Goal: Information Seeking & Learning: Compare options

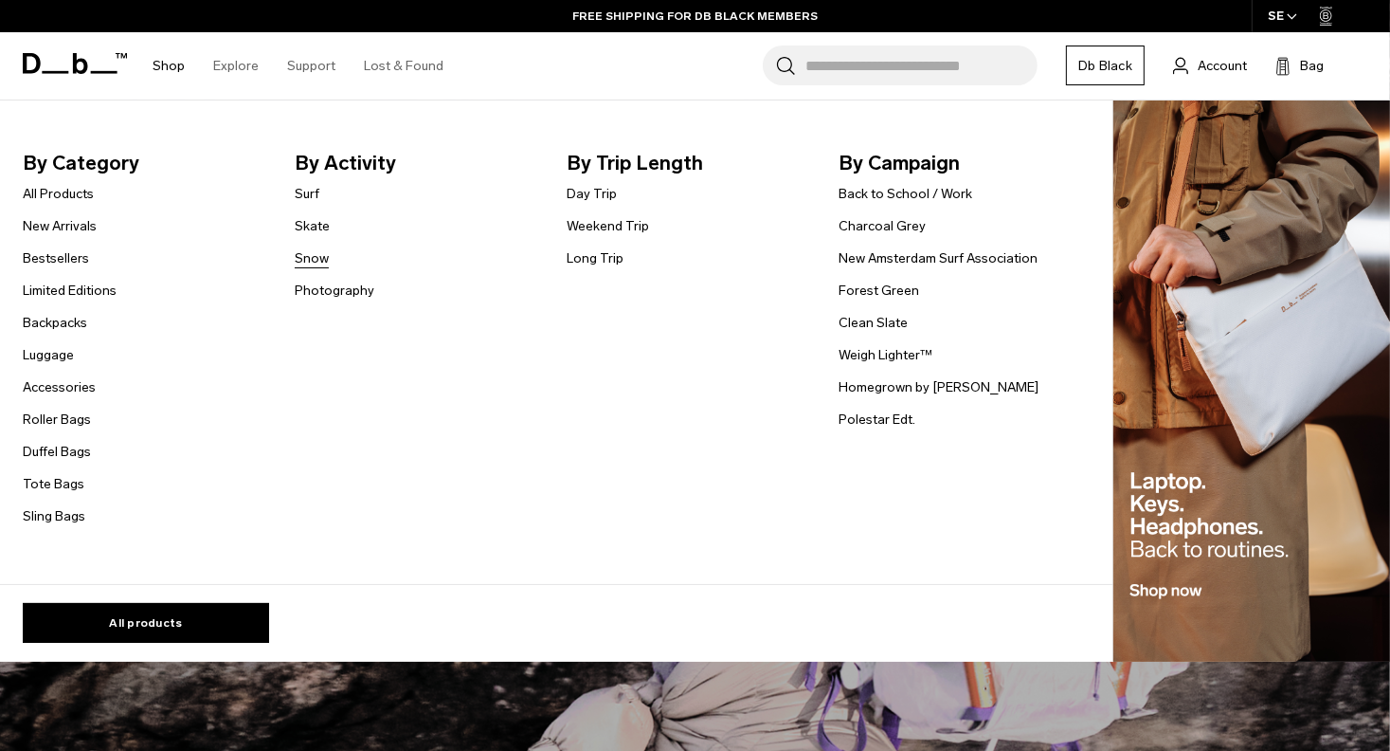
click at [302, 258] on link "Snow" at bounding box center [312, 258] width 34 height 20
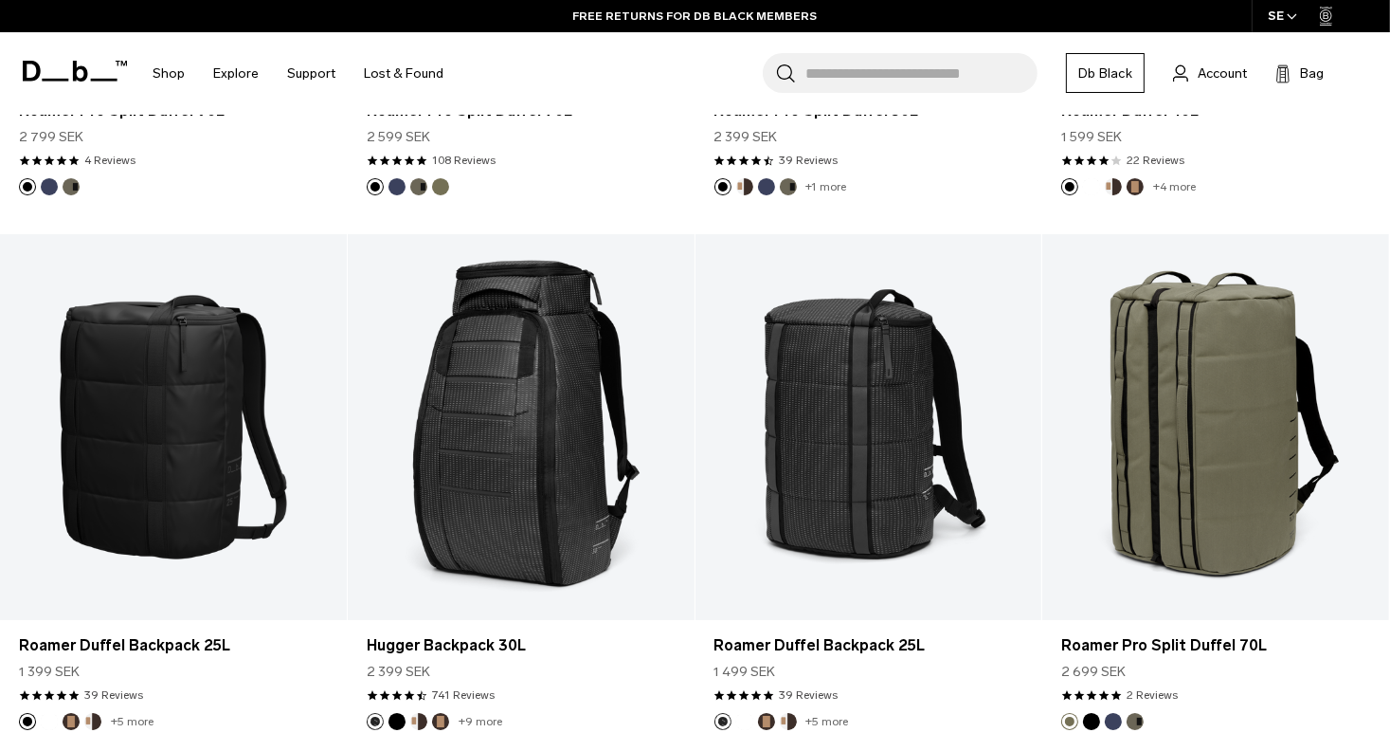
scroll to position [4042, 0]
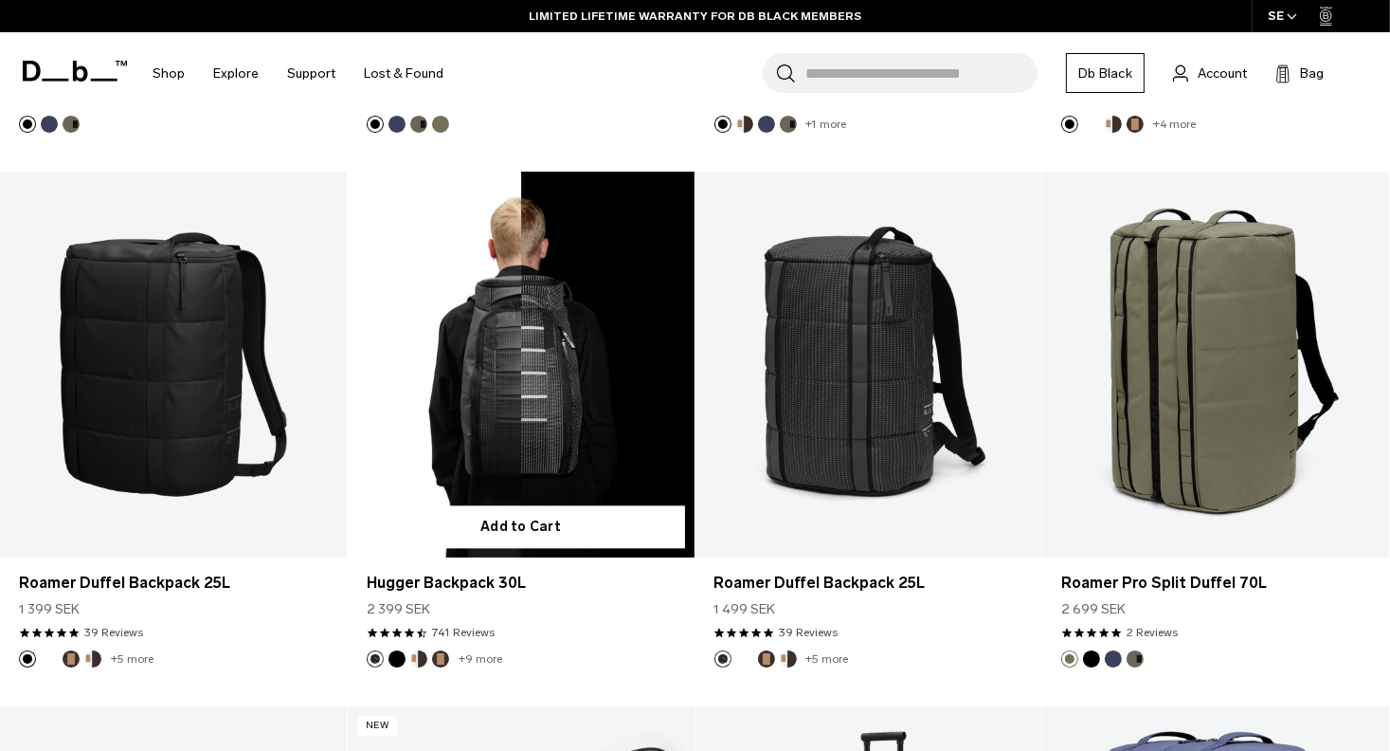
click at [420, 662] on button "Cappuccino" at bounding box center [418, 658] width 17 height 17
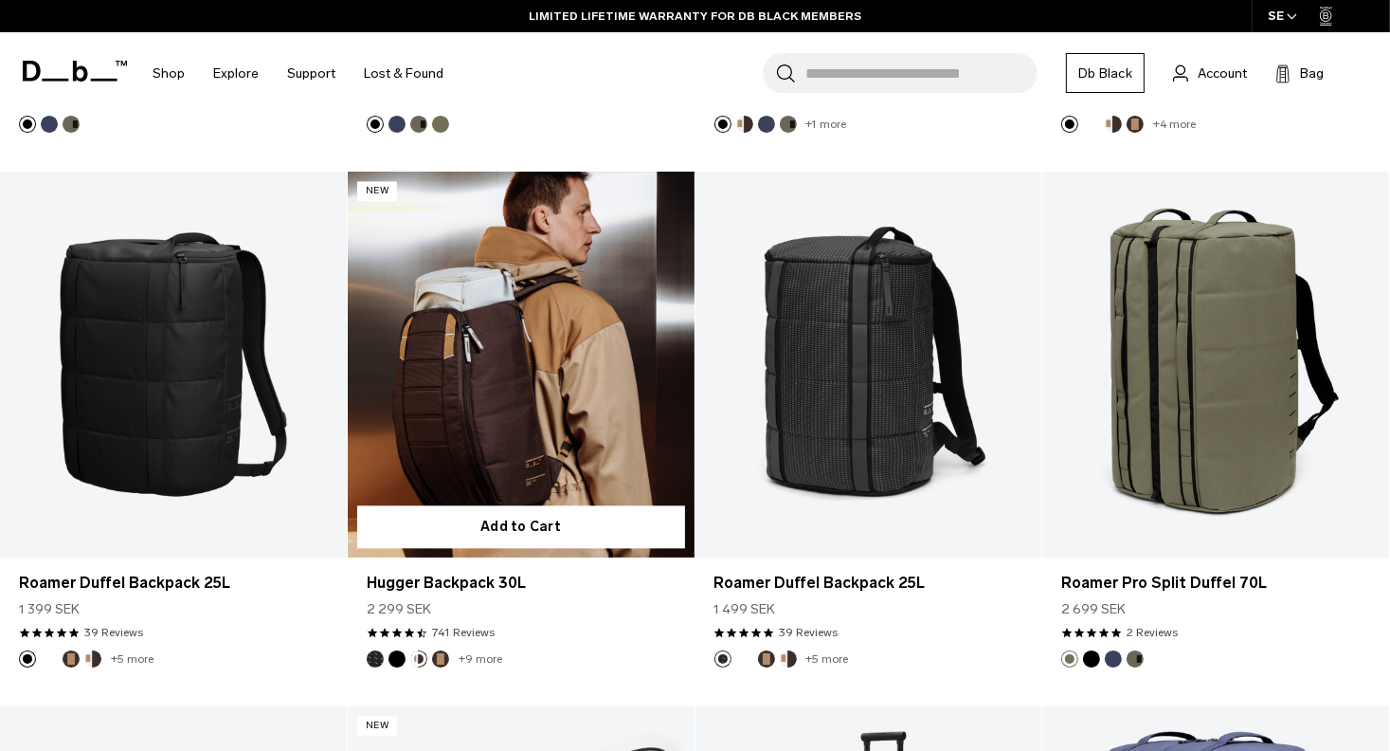
click at [430, 659] on ul "+9 more" at bounding box center [435, 658] width 136 height 17
click at [440, 656] on button "Espresso" at bounding box center [440, 658] width 17 height 17
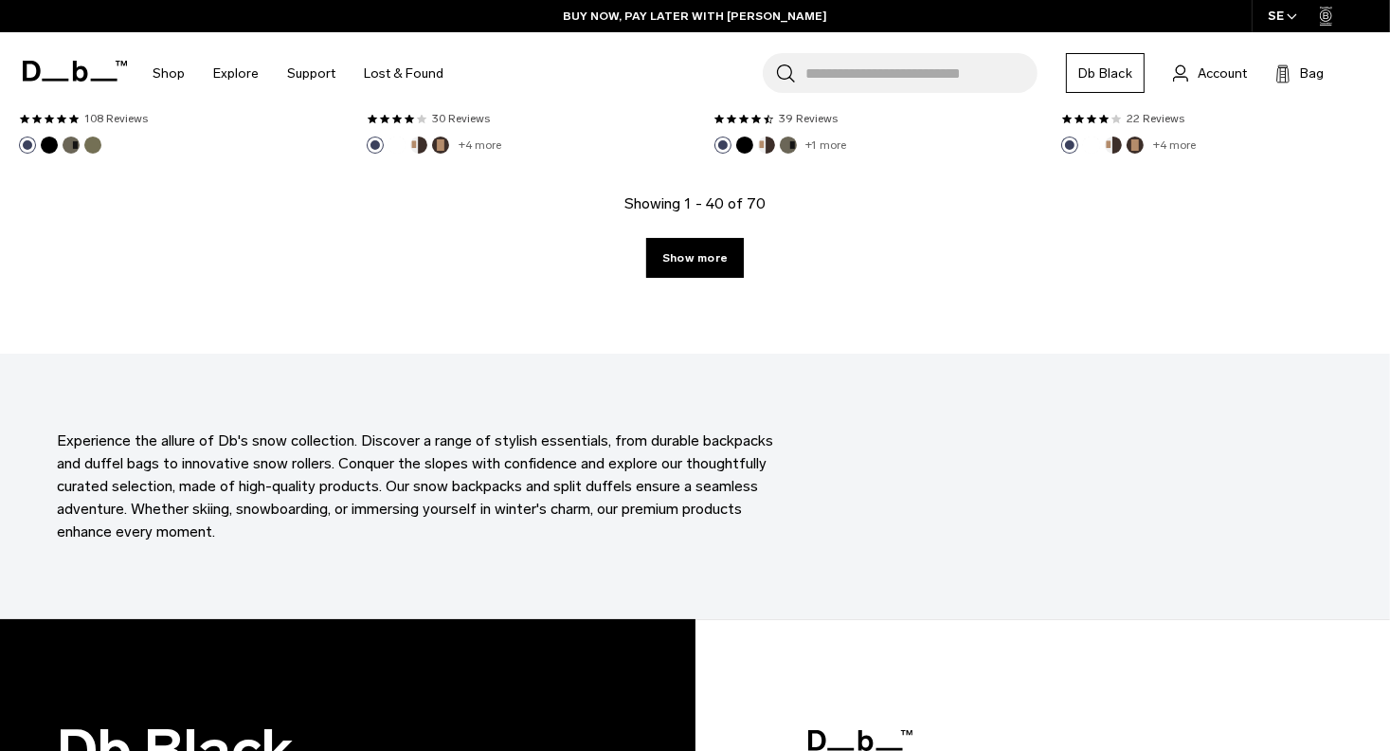
scroll to position [5625, 0]
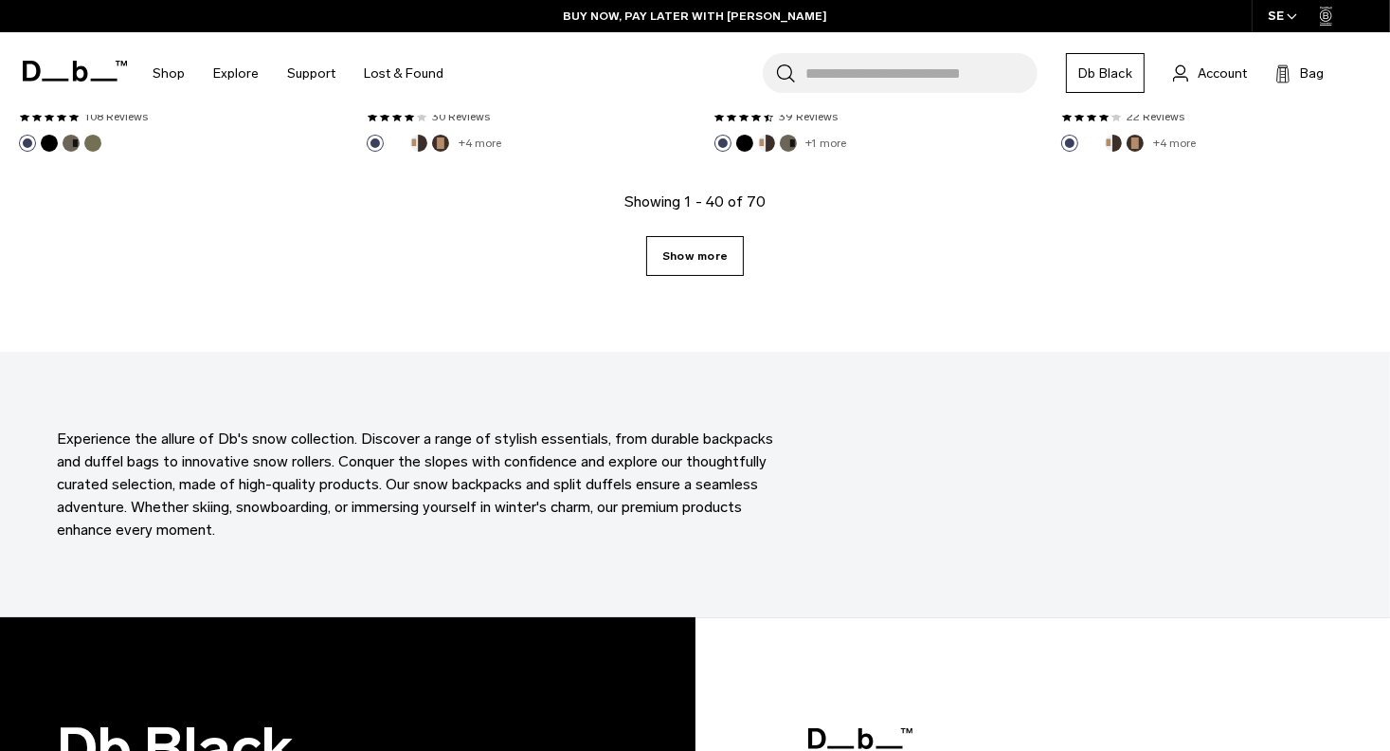
click at [733, 254] on link "Show more" at bounding box center [695, 256] width 98 height 40
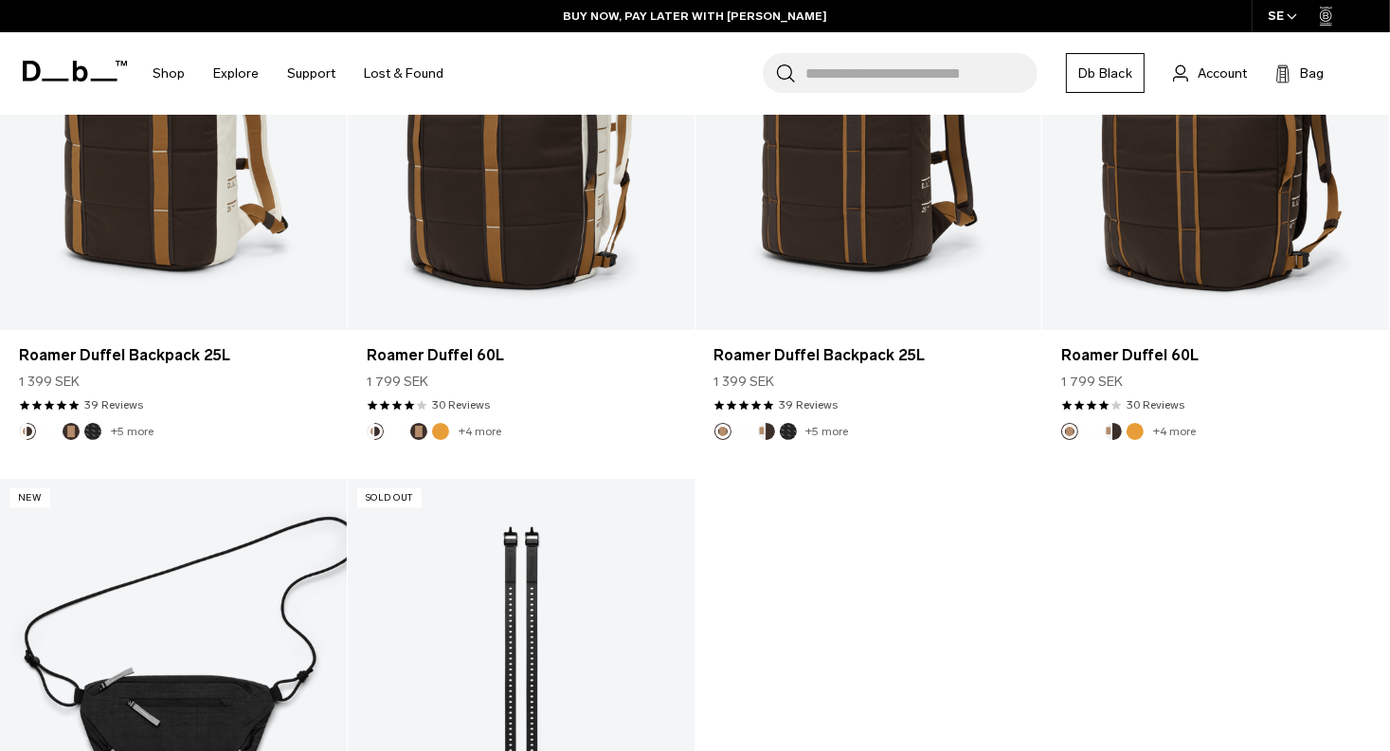
scroll to position [9090, 0]
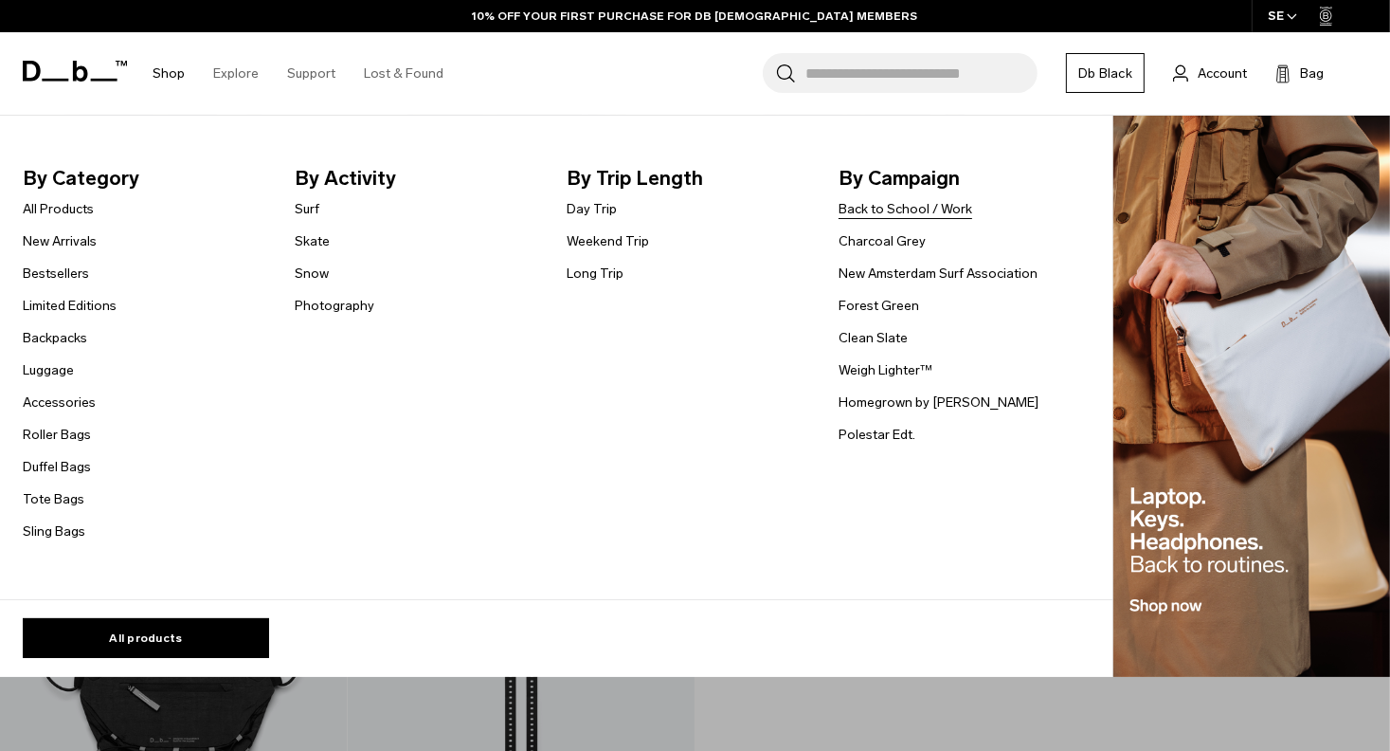
click at [887, 208] on link "Back to School / Work" at bounding box center [906, 209] width 134 height 20
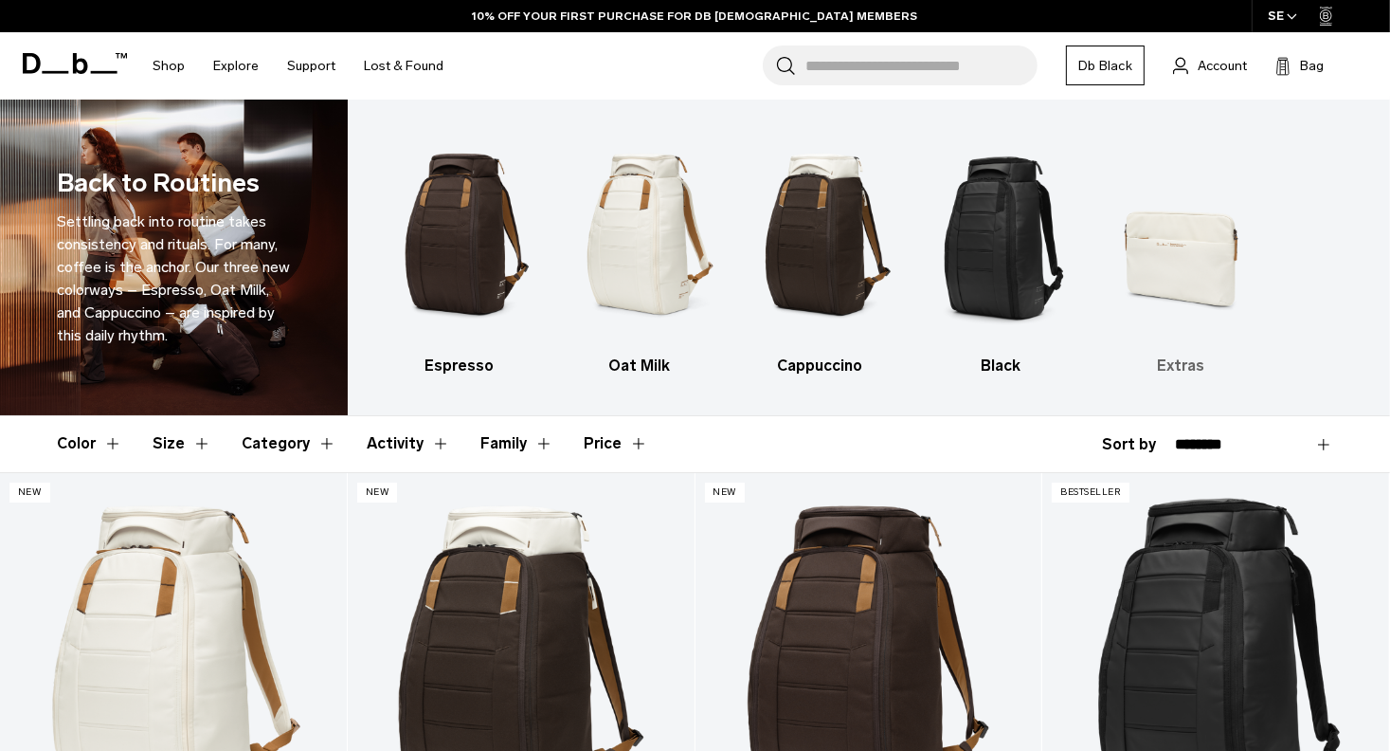
click at [1170, 219] on img "5 / 5" at bounding box center [1180, 234] width 147 height 221
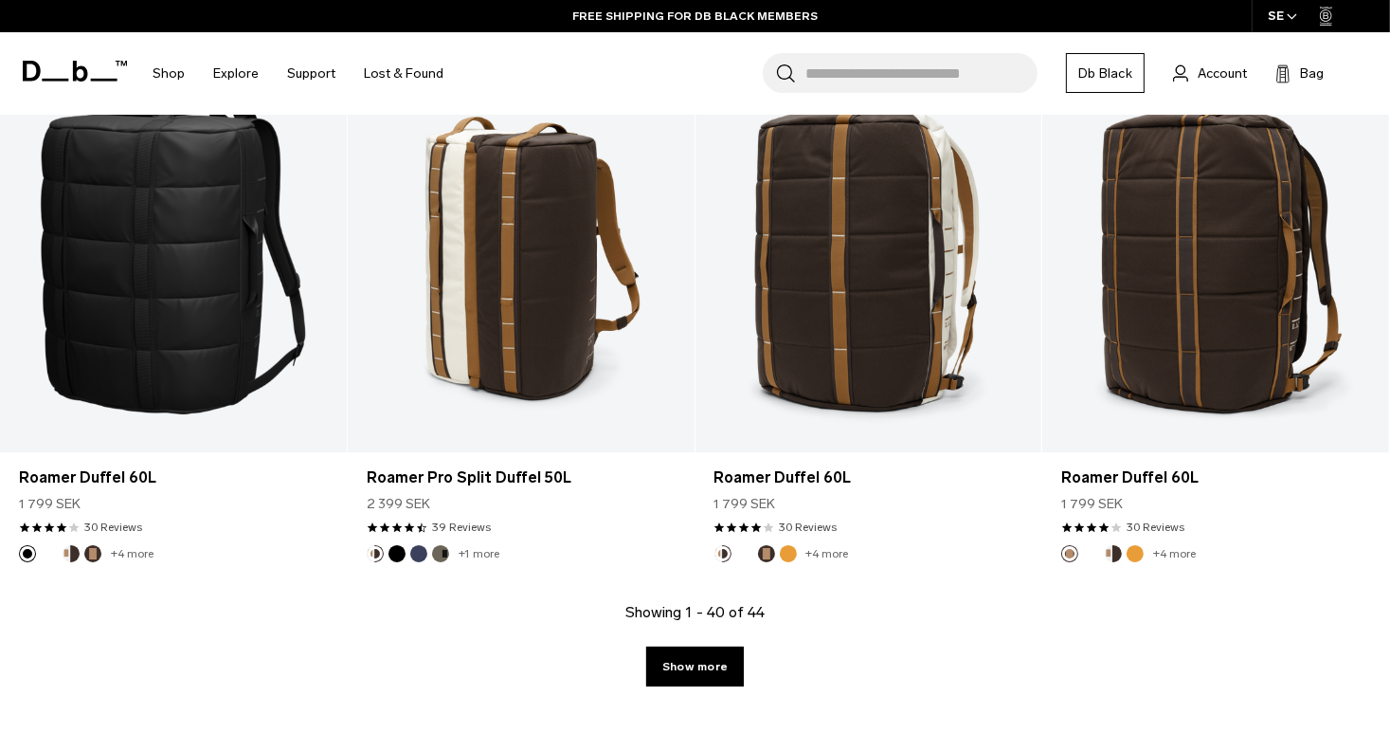
scroll to position [6810, 0]
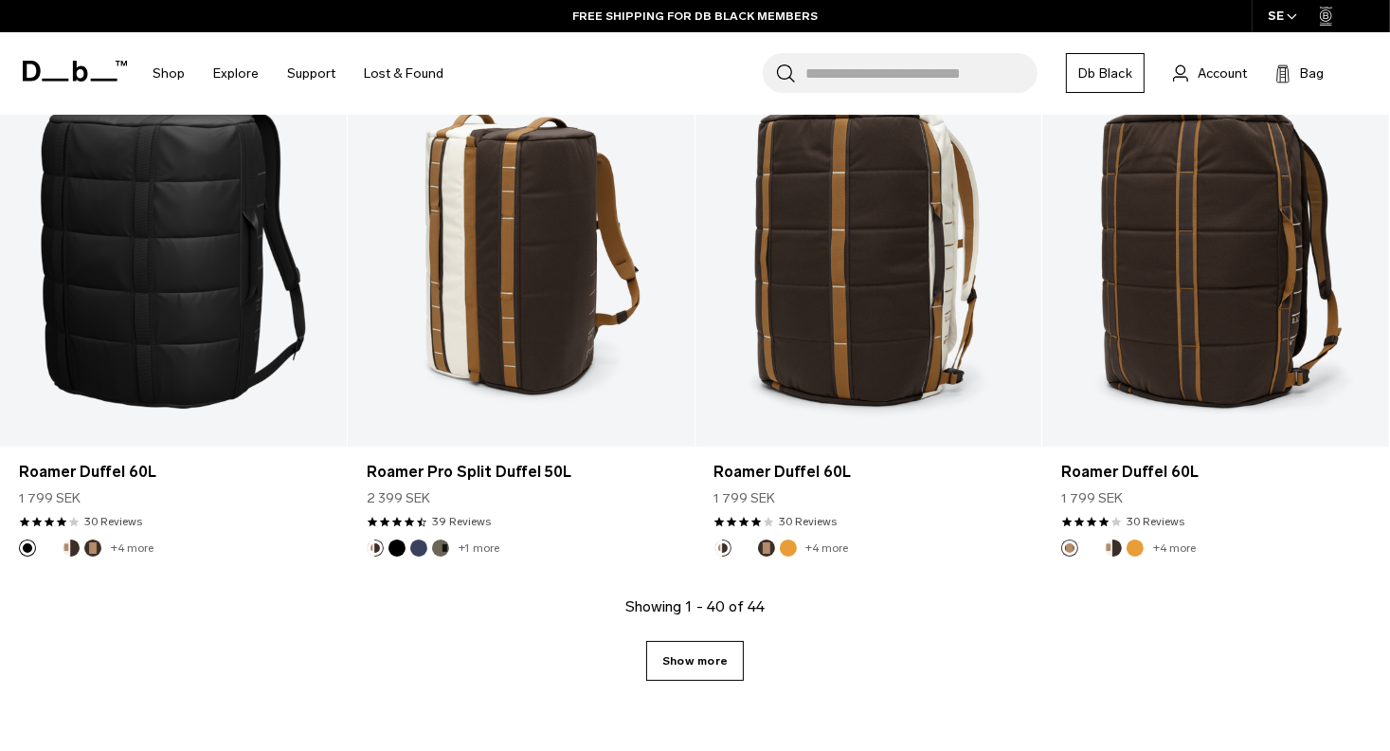
click at [666, 662] on link "Show more" at bounding box center [695, 661] width 98 height 40
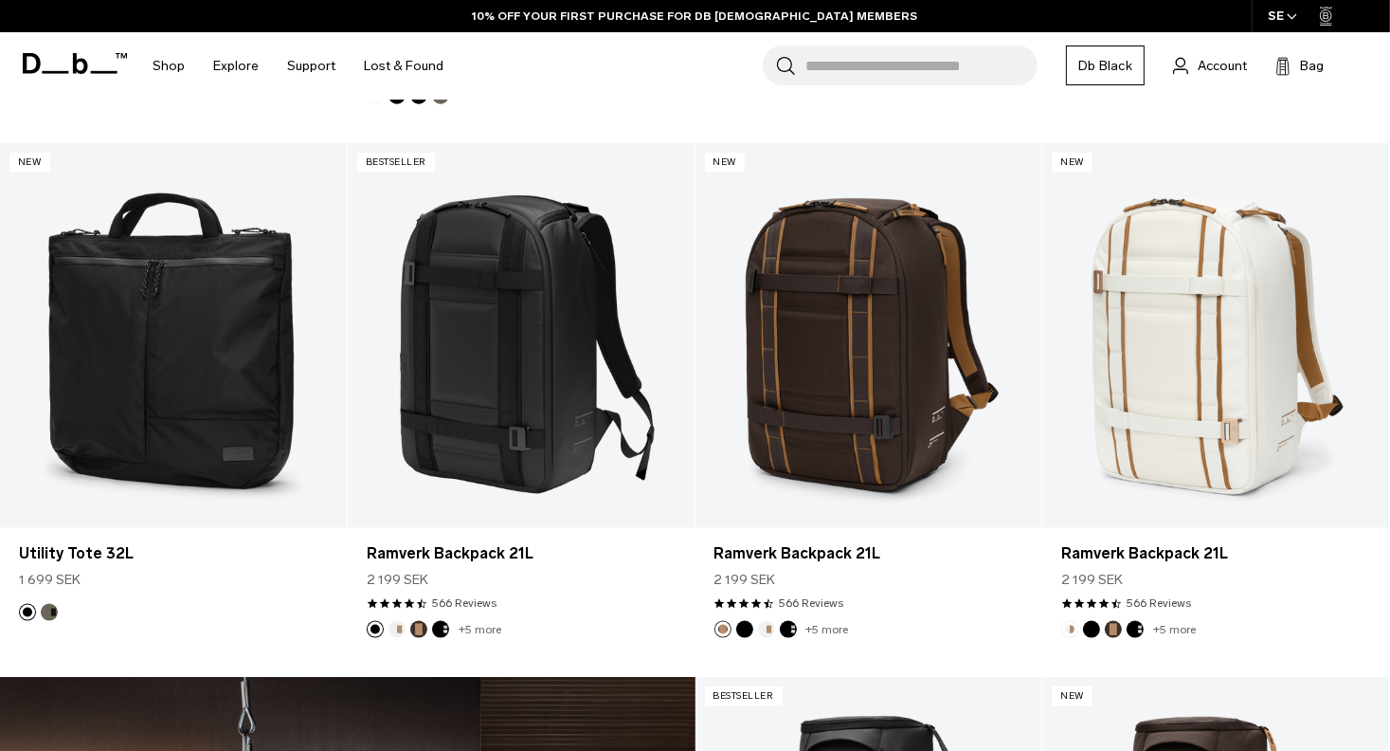
scroll to position [2369, 0]
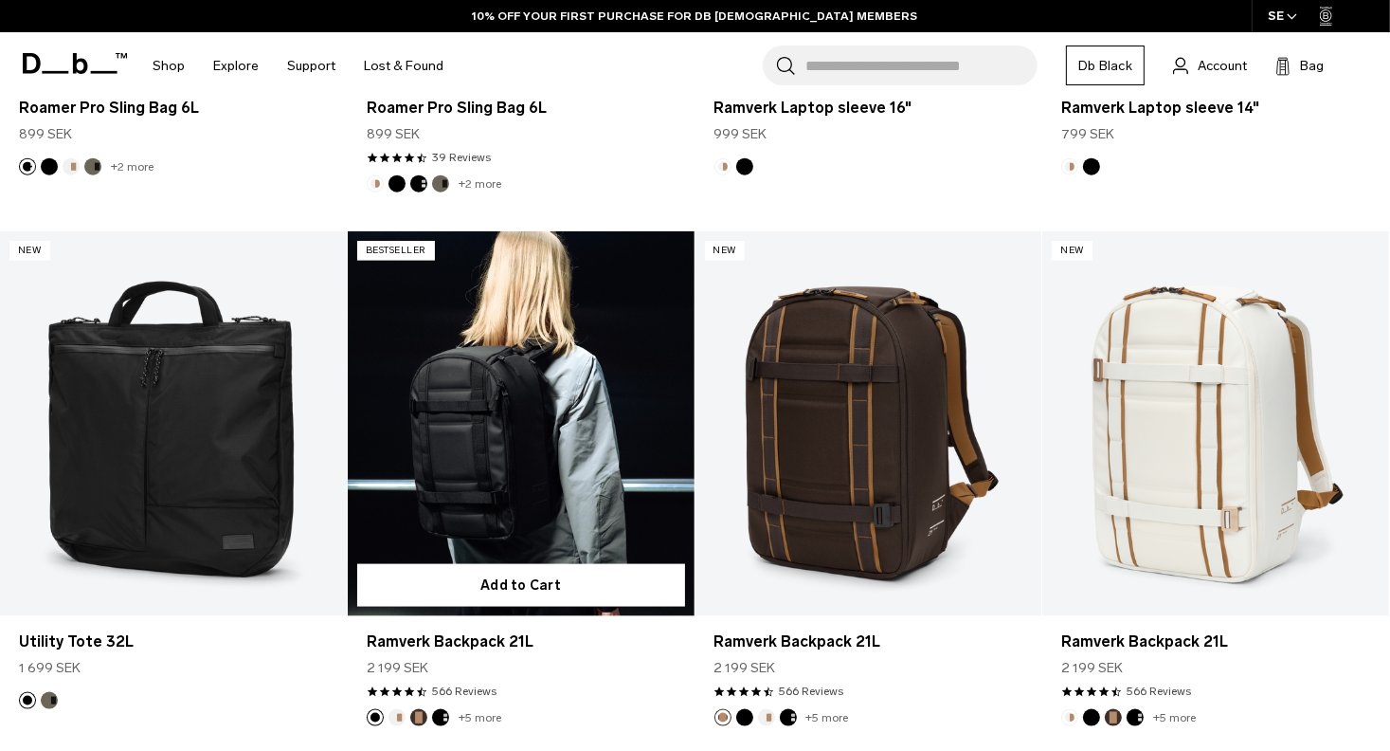
click at [500, 369] on link "Ramverk Backpack 21L" at bounding box center [521, 423] width 347 height 385
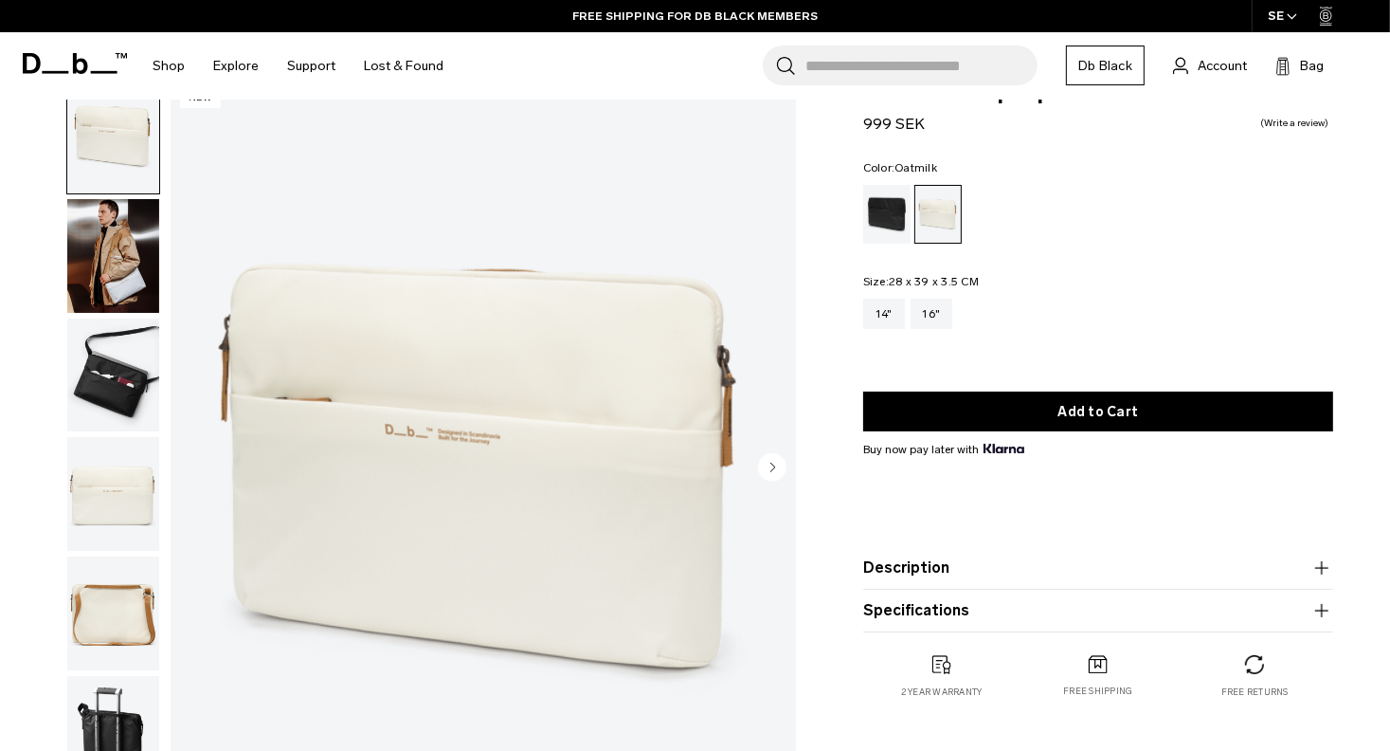
scroll to position [81, 0]
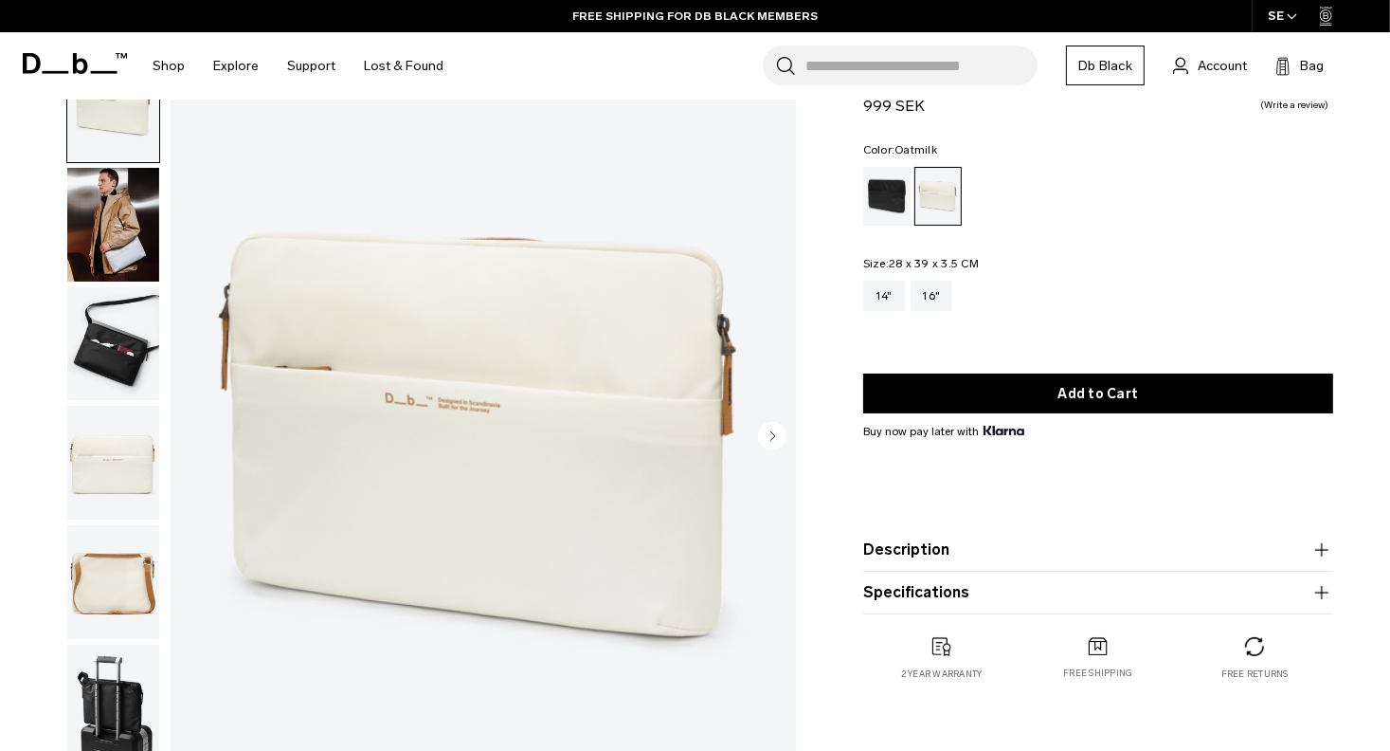
click at [756, 433] on img "1 / 6" at bounding box center [484, 437] width 626 height 781
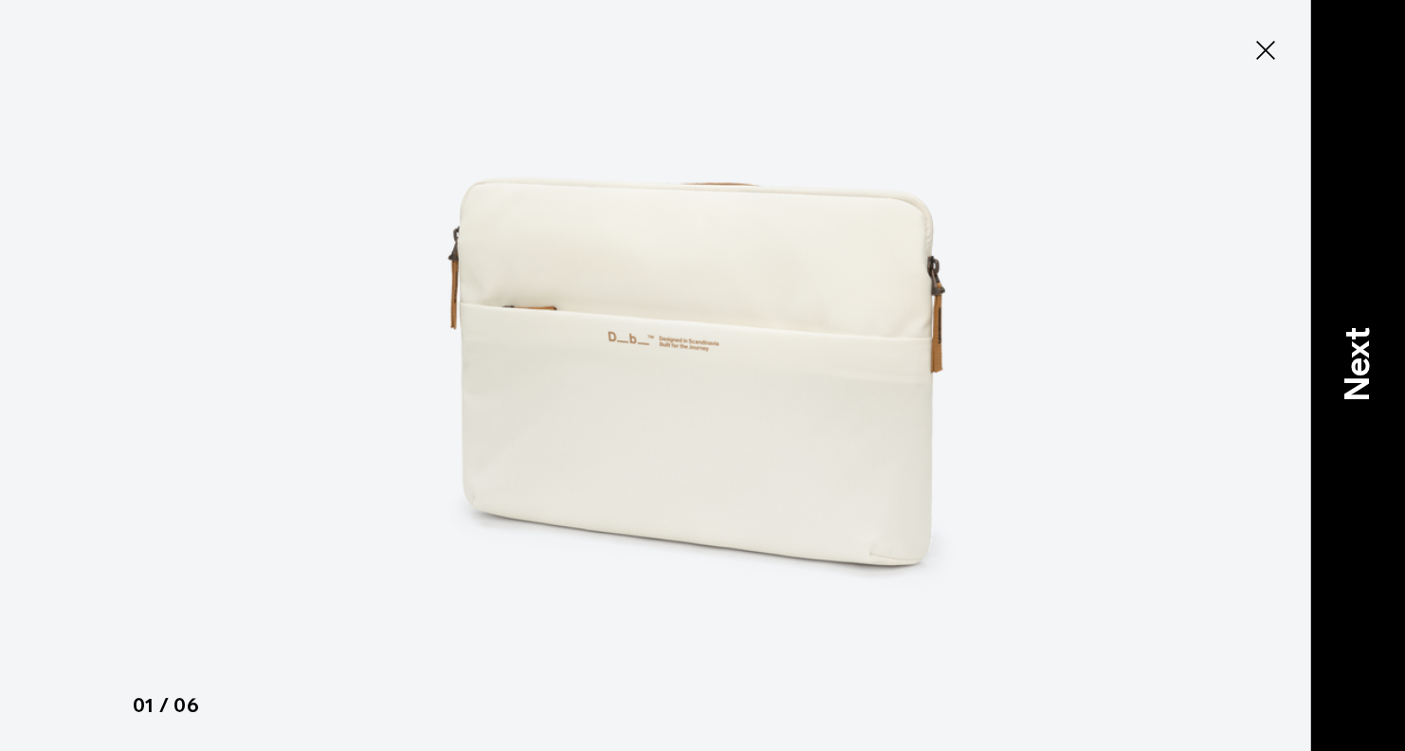
click at [1313, 354] on div "Next" at bounding box center [1357, 375] width 95 height 751
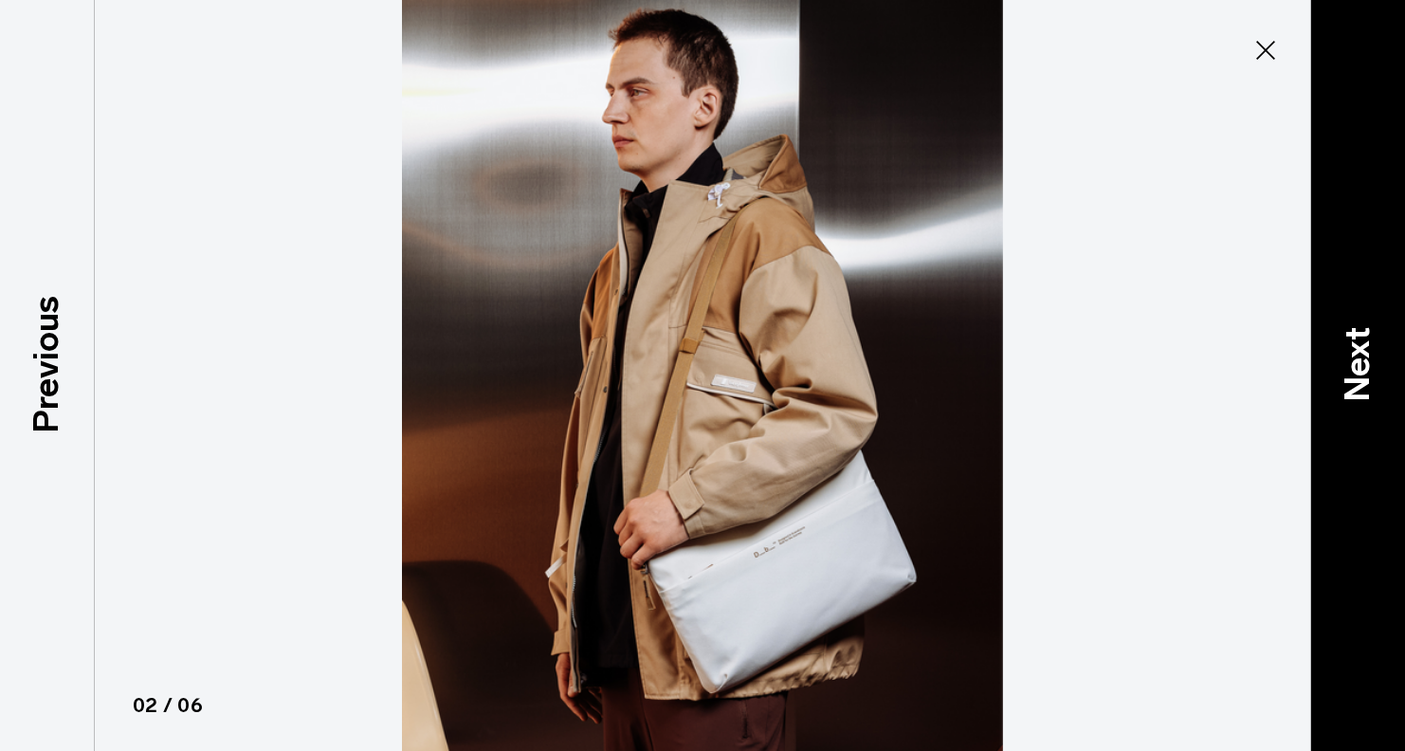
click at [1313, 354] on div "Next" at bounding box center [1357, 375] width 95 height 751
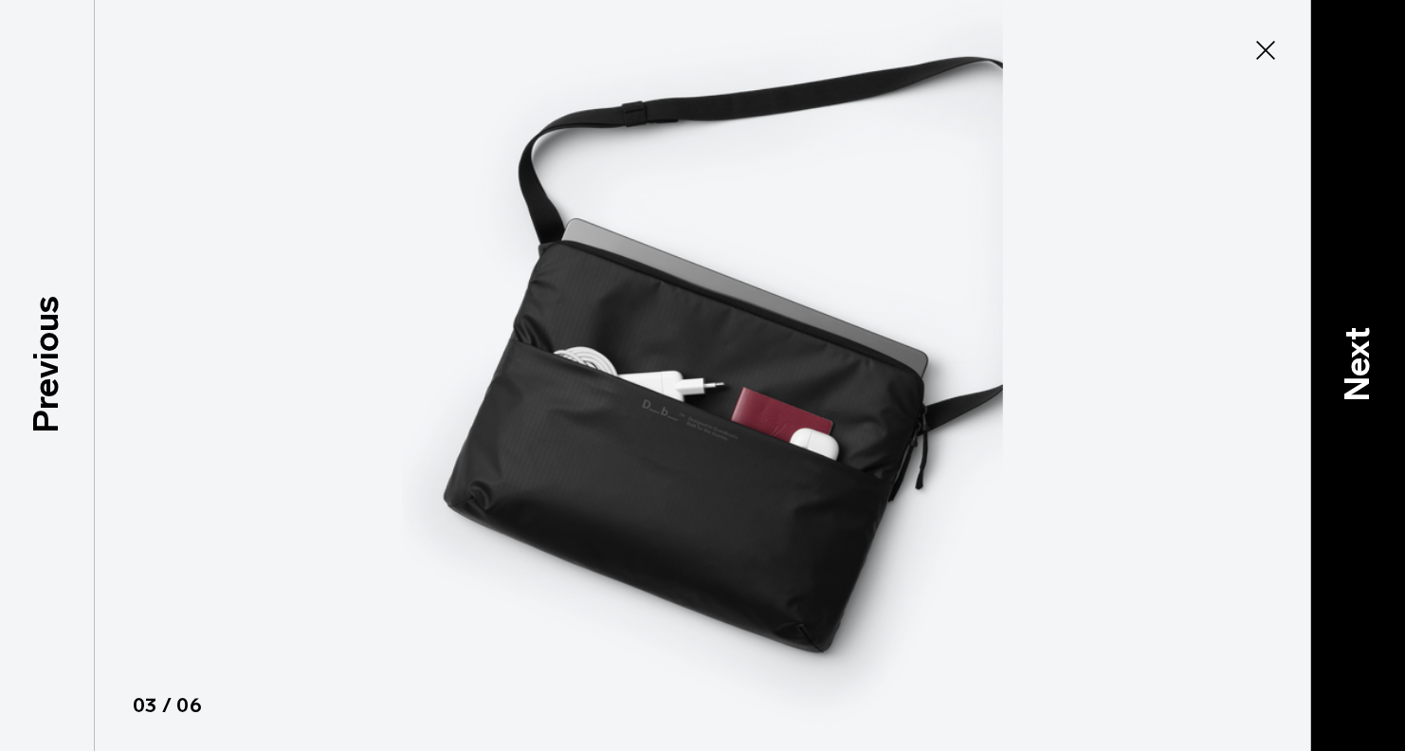
click at [1313, 354] on div "Next" at bounding box center [1357, 375] width 95 height 751
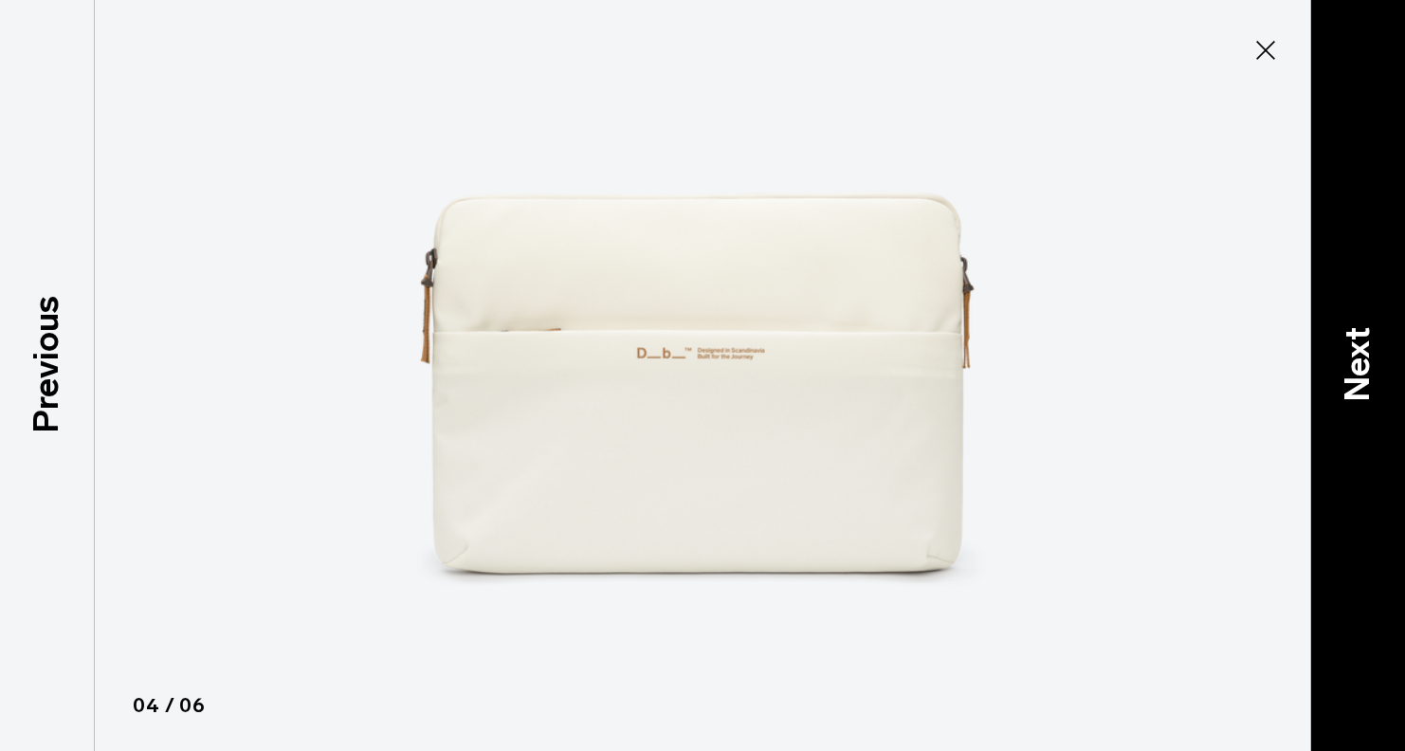
click at [1313, 354] on div "Next" at bounding box center [1357, 375] width 95 height 751
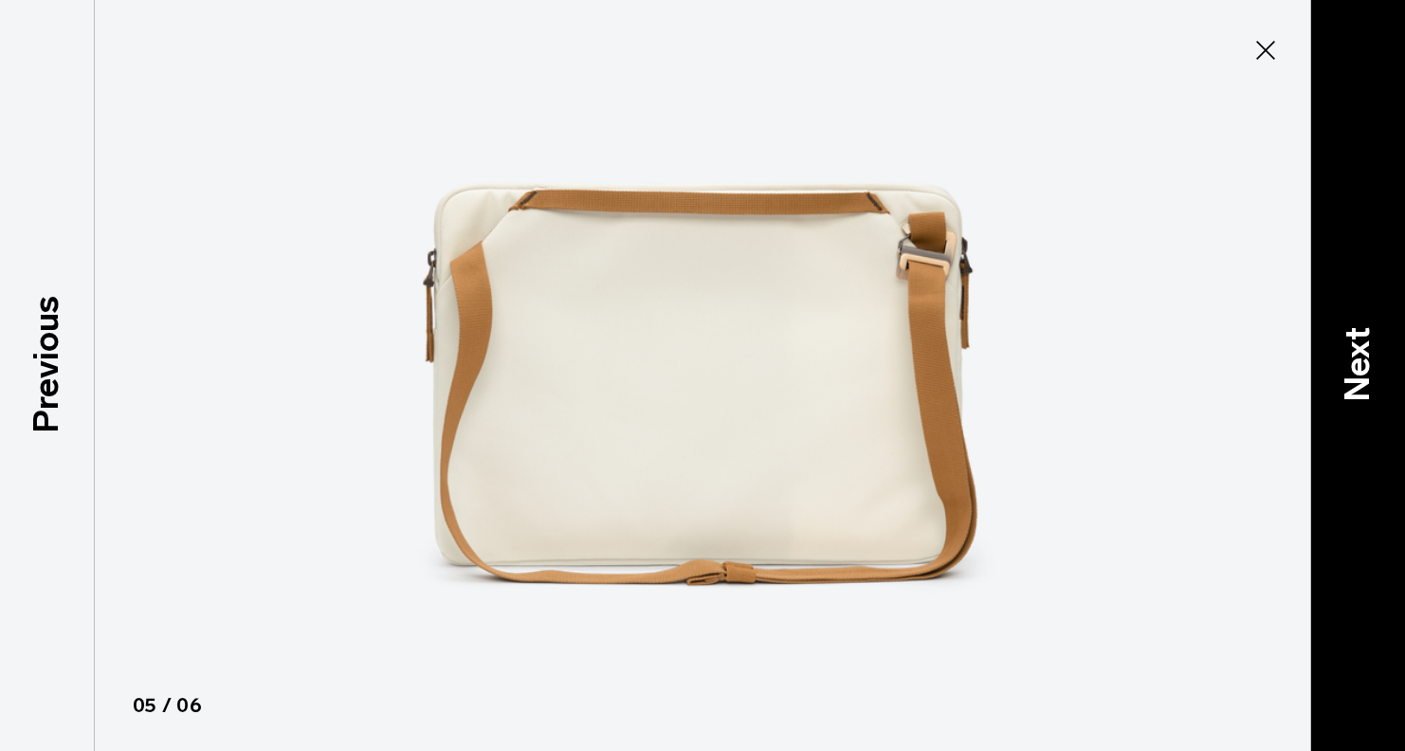
click at [1313, 354] on div "Next" at bounding box center [1357, 375] width 95 height 751
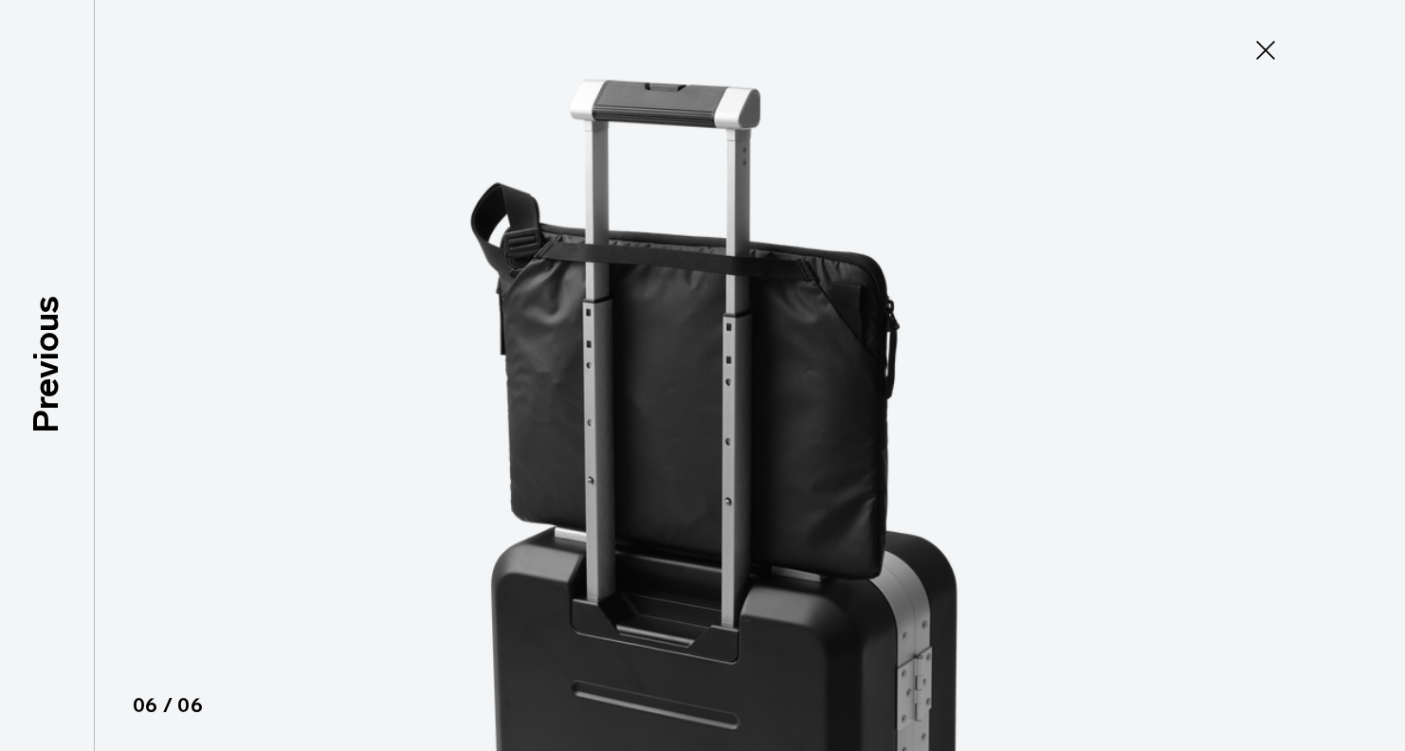
click at [1265, 57] on icon at bounding box center [1265, 50] width 30 height 30
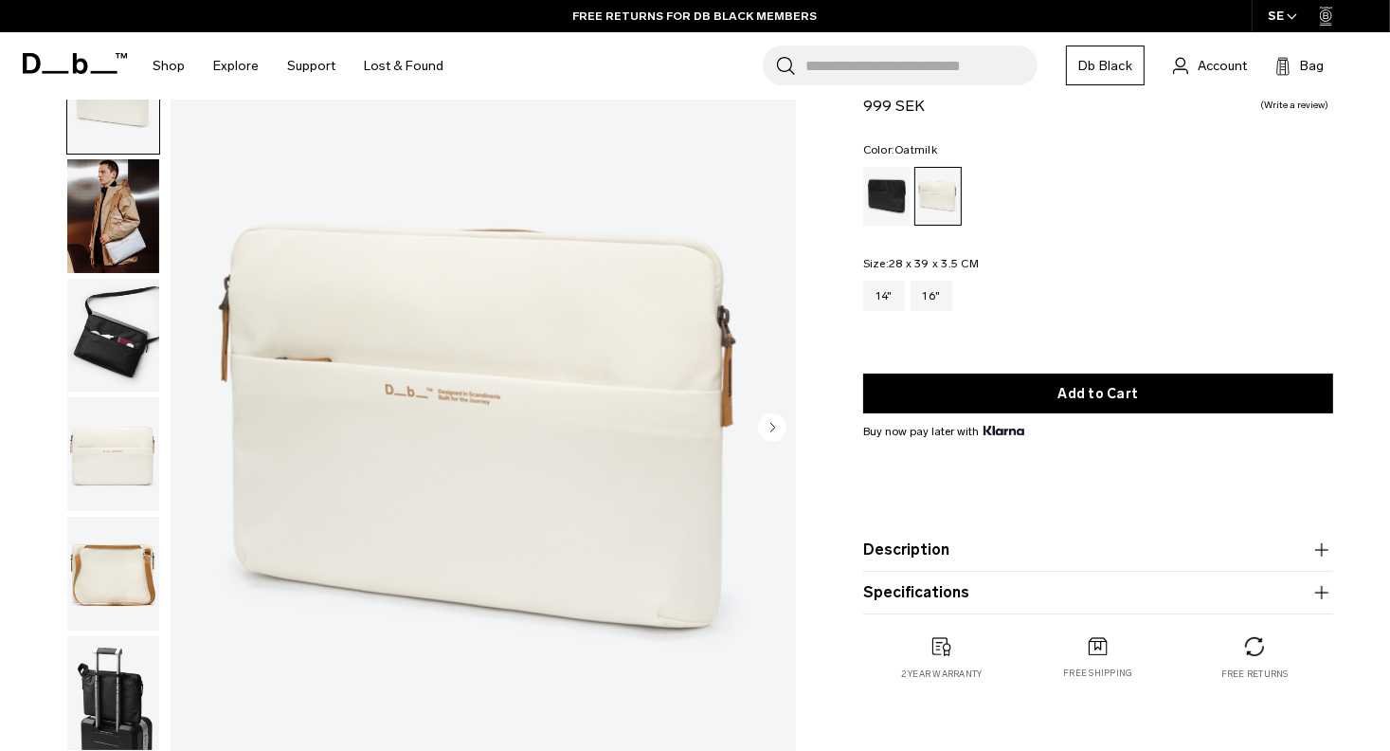
scroll to position [48, 0]
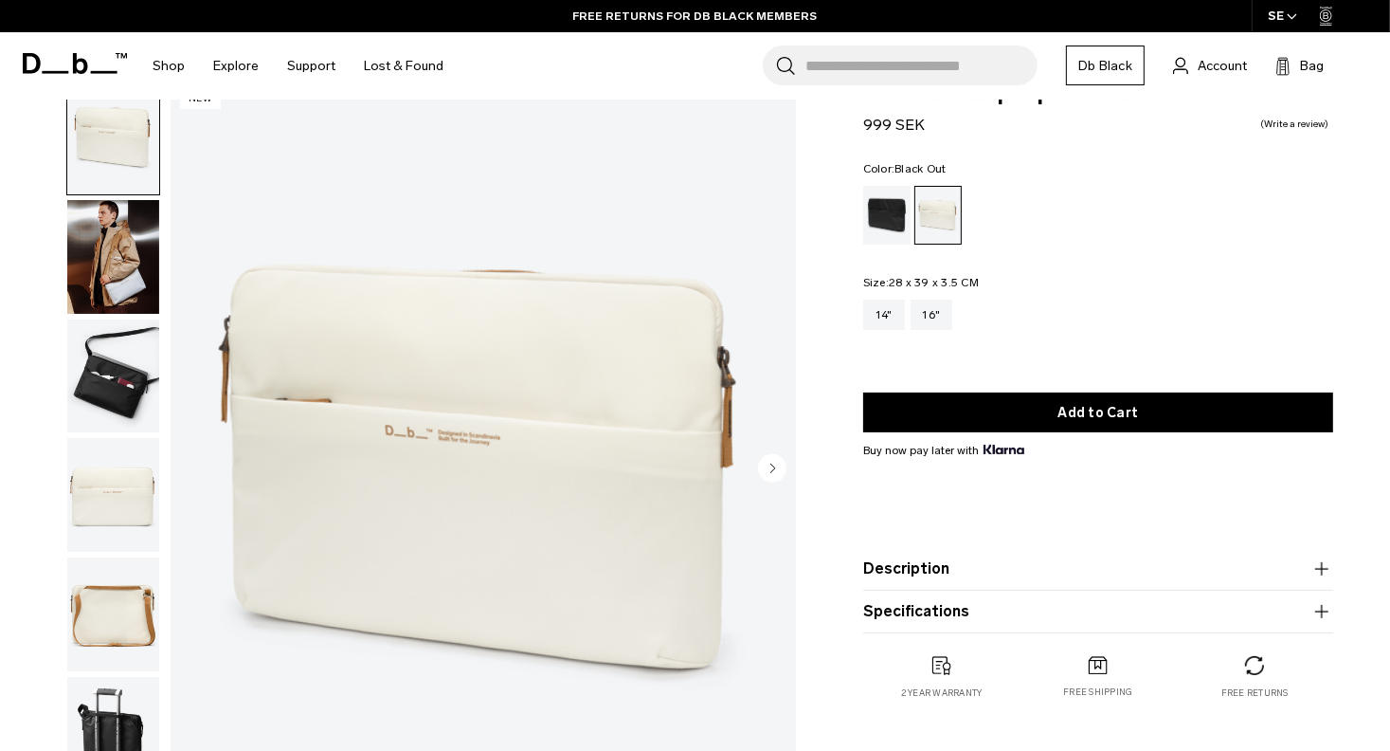
click at [879, 212] on div "Black Out" at bounding box center [887, 215] width 48 height 59
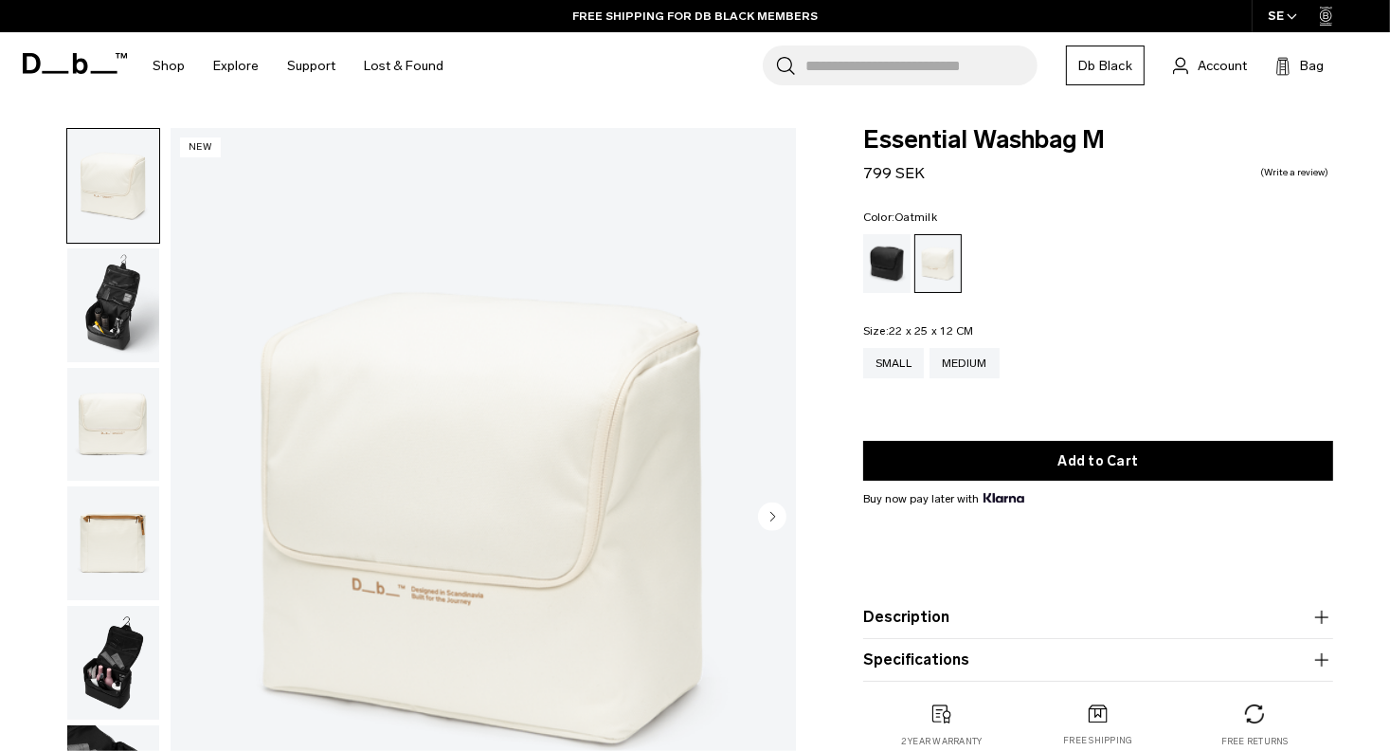
click at [770, 524] on circle "Next slide" at bounding box center [772, 516] width 28 height 28
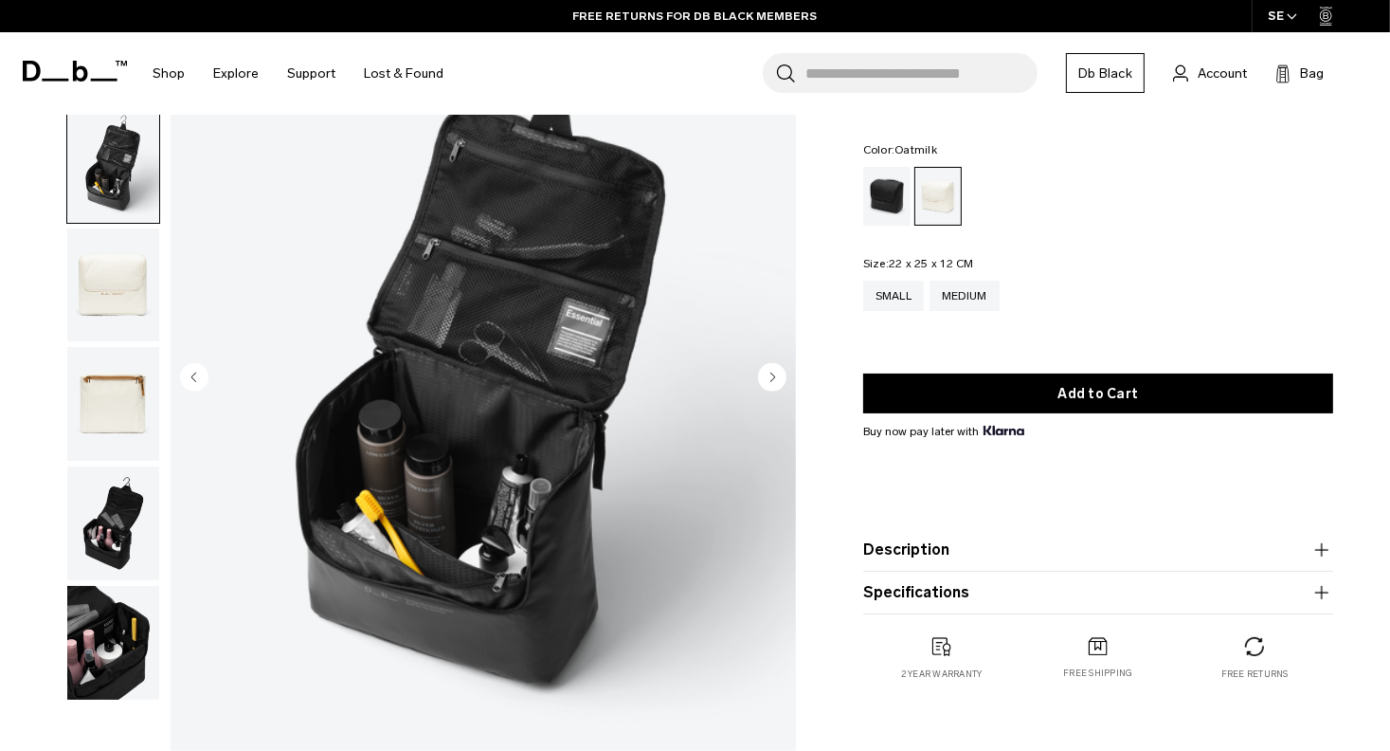
scroll to position [145, 0]
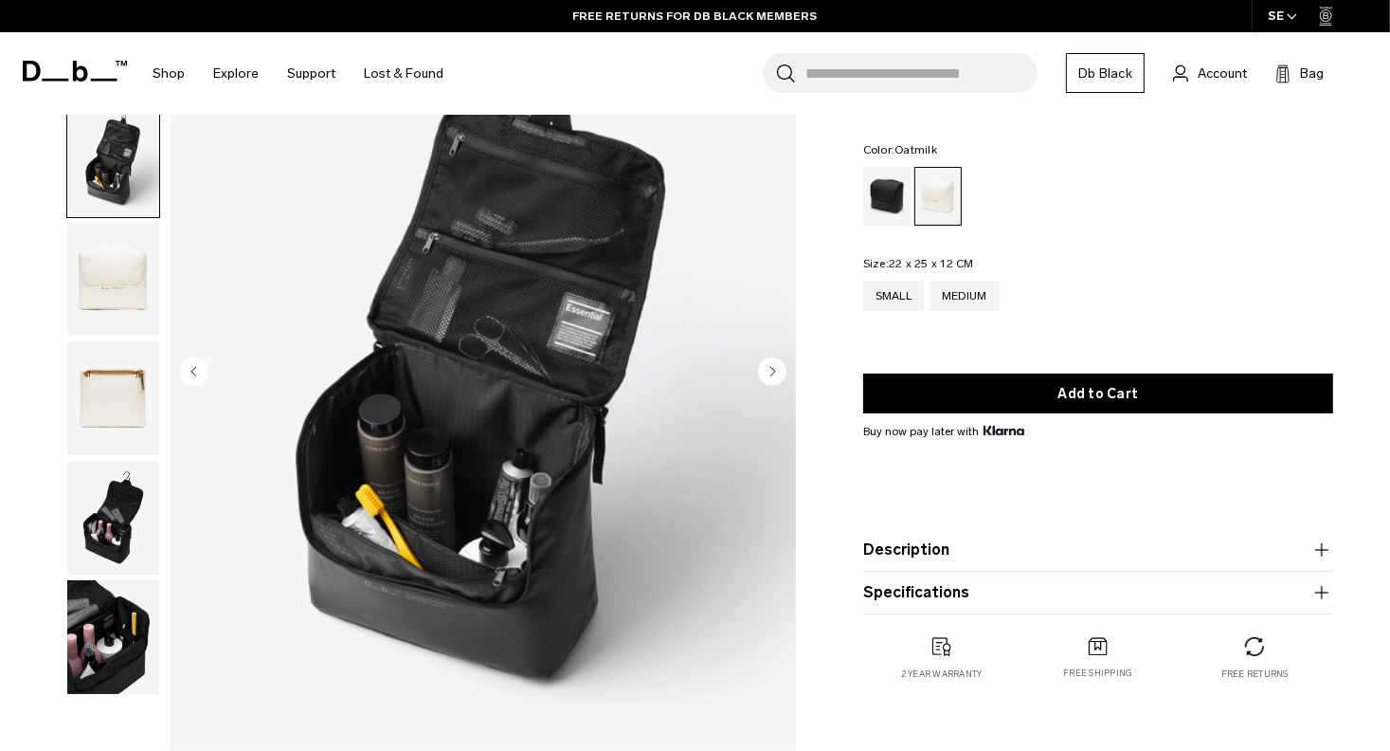
click at [122, 628] on img "button" at bounding box center [113, 637] width 92 height 114
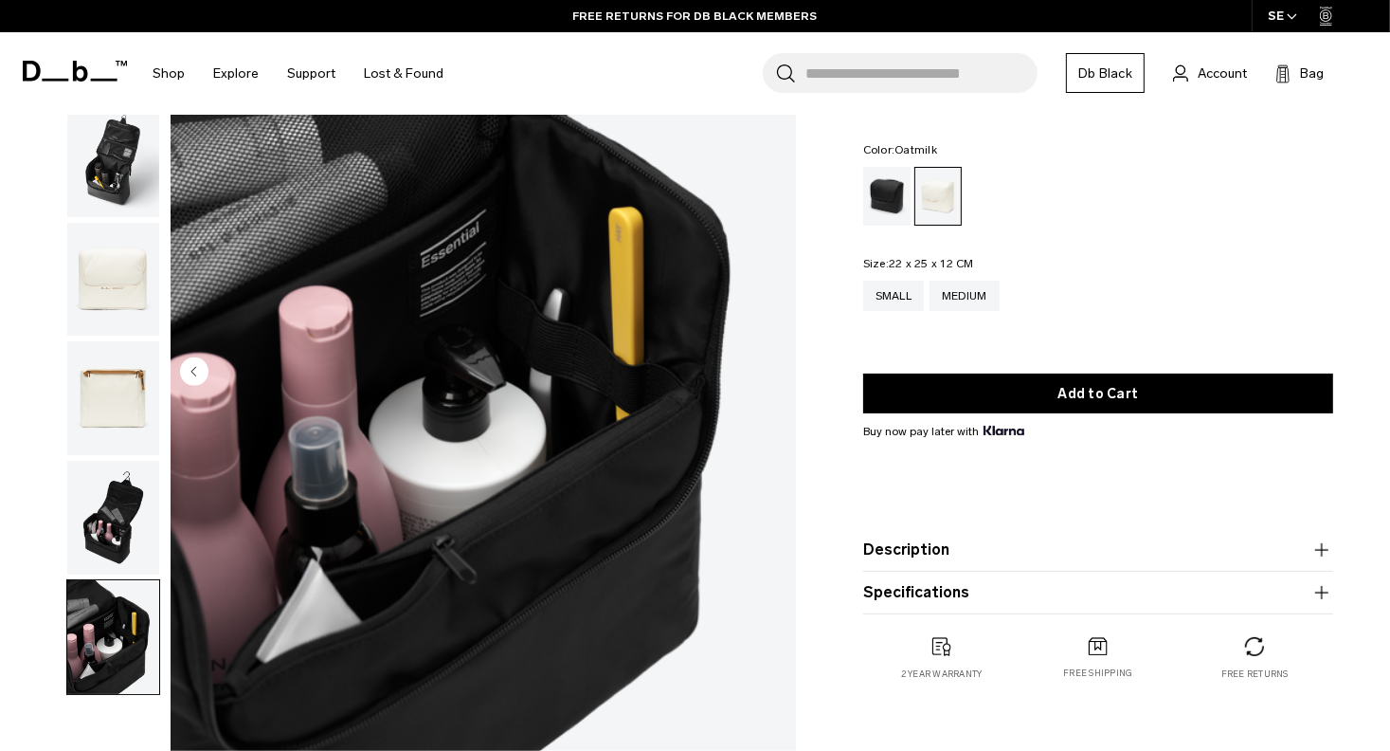
click at [114, 514] on img "button" at bounding box center [113, 518] width 92 height 114
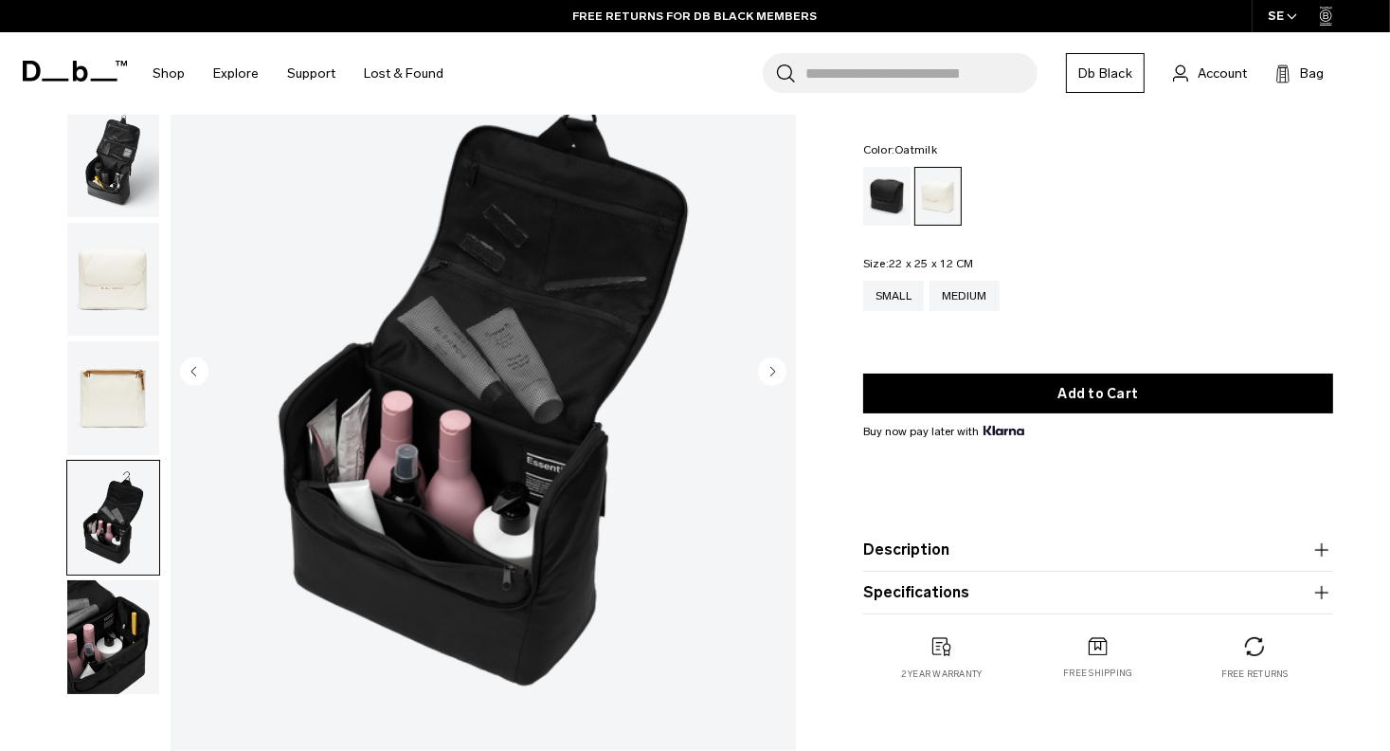
click at [115, 634] on img "button" at bounding box center [113, 637] width 92 height 114
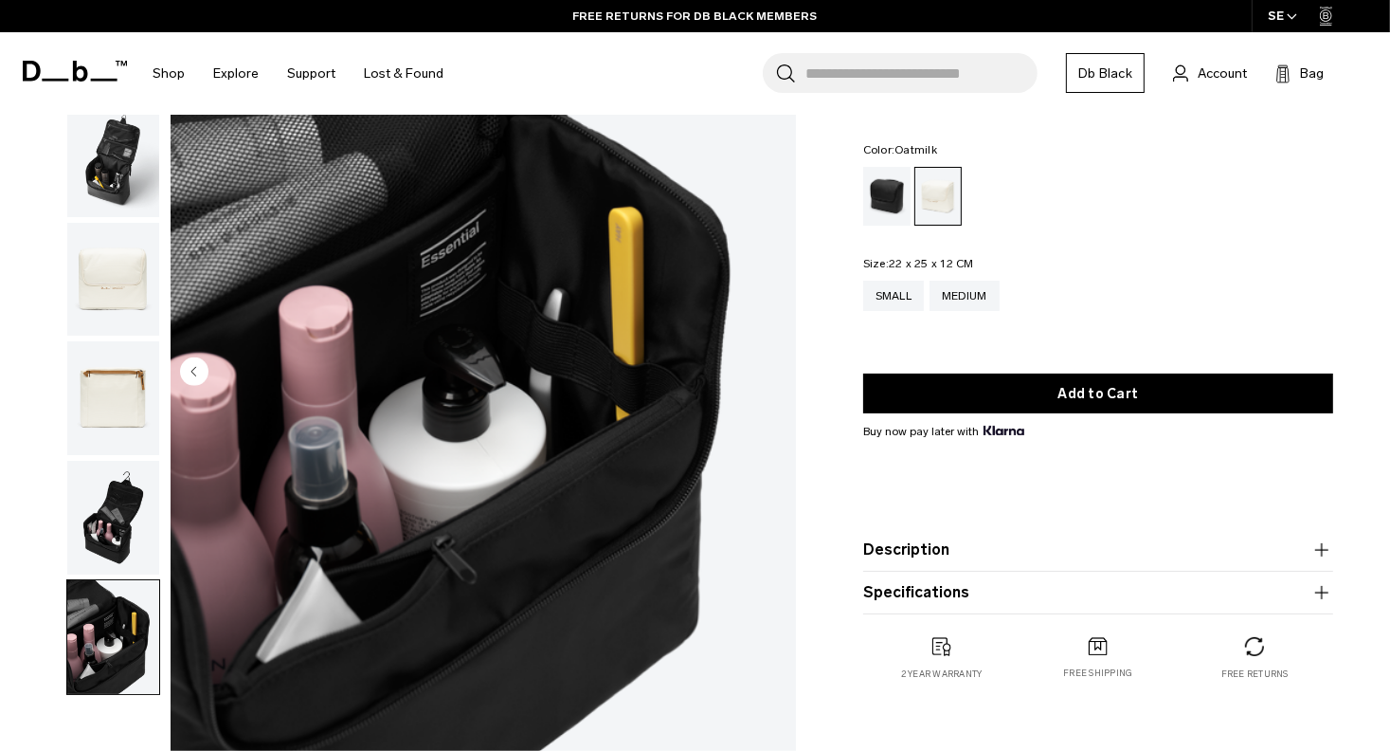
click at [113, 508] on img "button" at bounding box center [113, 518] width 92 height 114
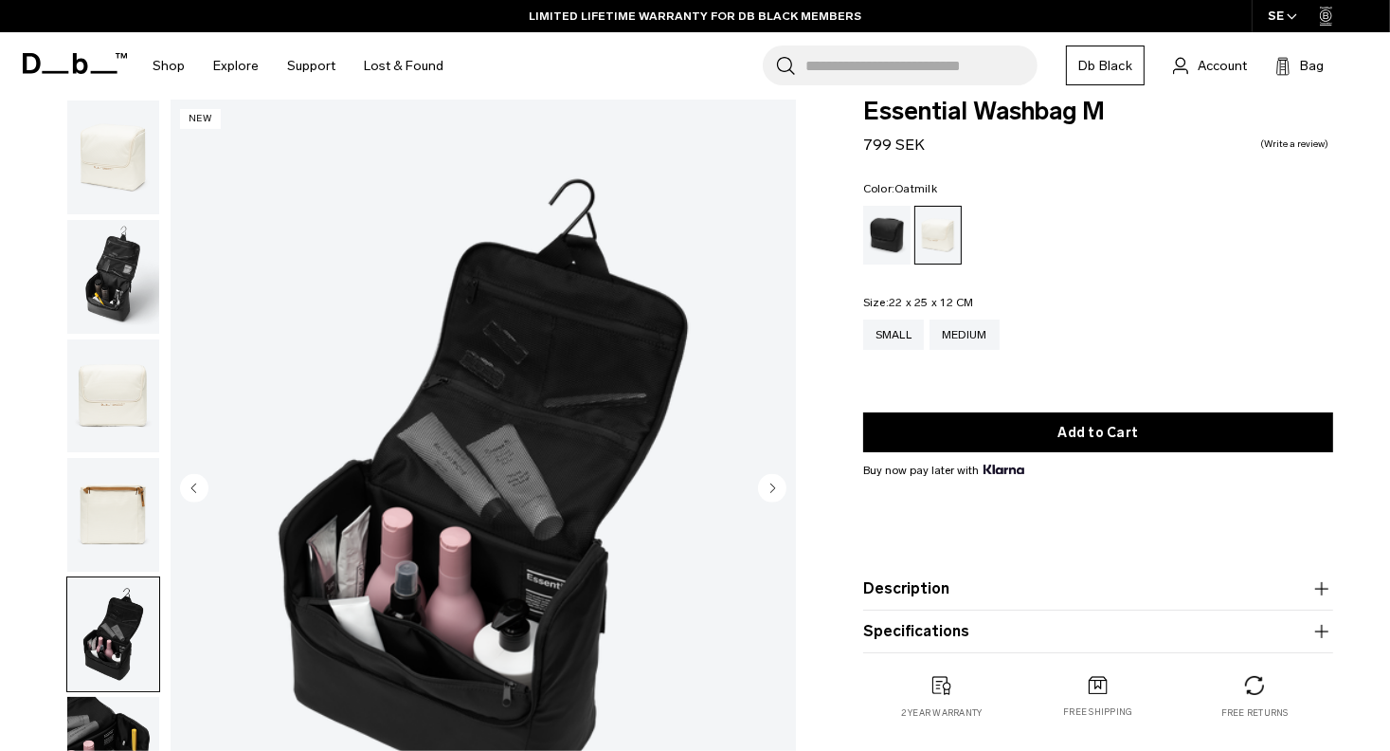
scroll to position [25, 0]
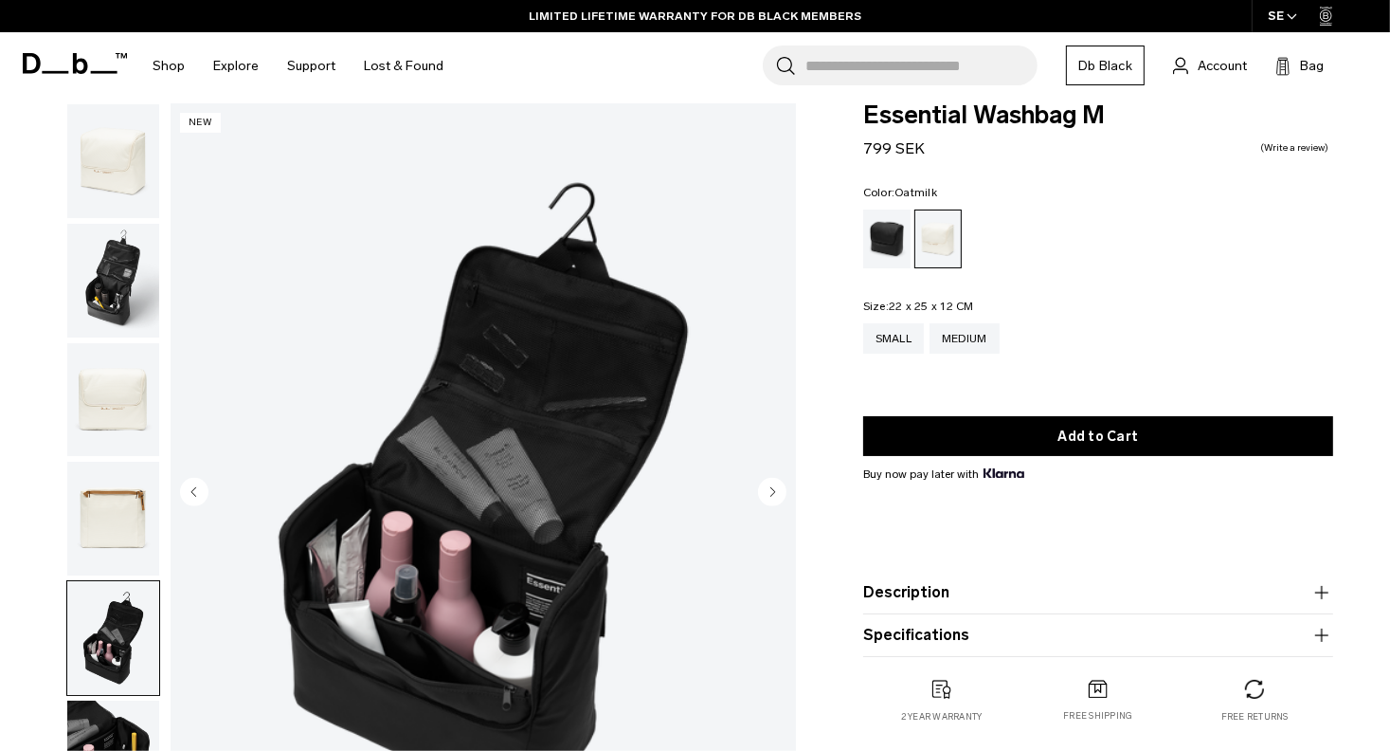
click at [115, 283] on img "button" at bounding box center [113, 281] width 92 height 114
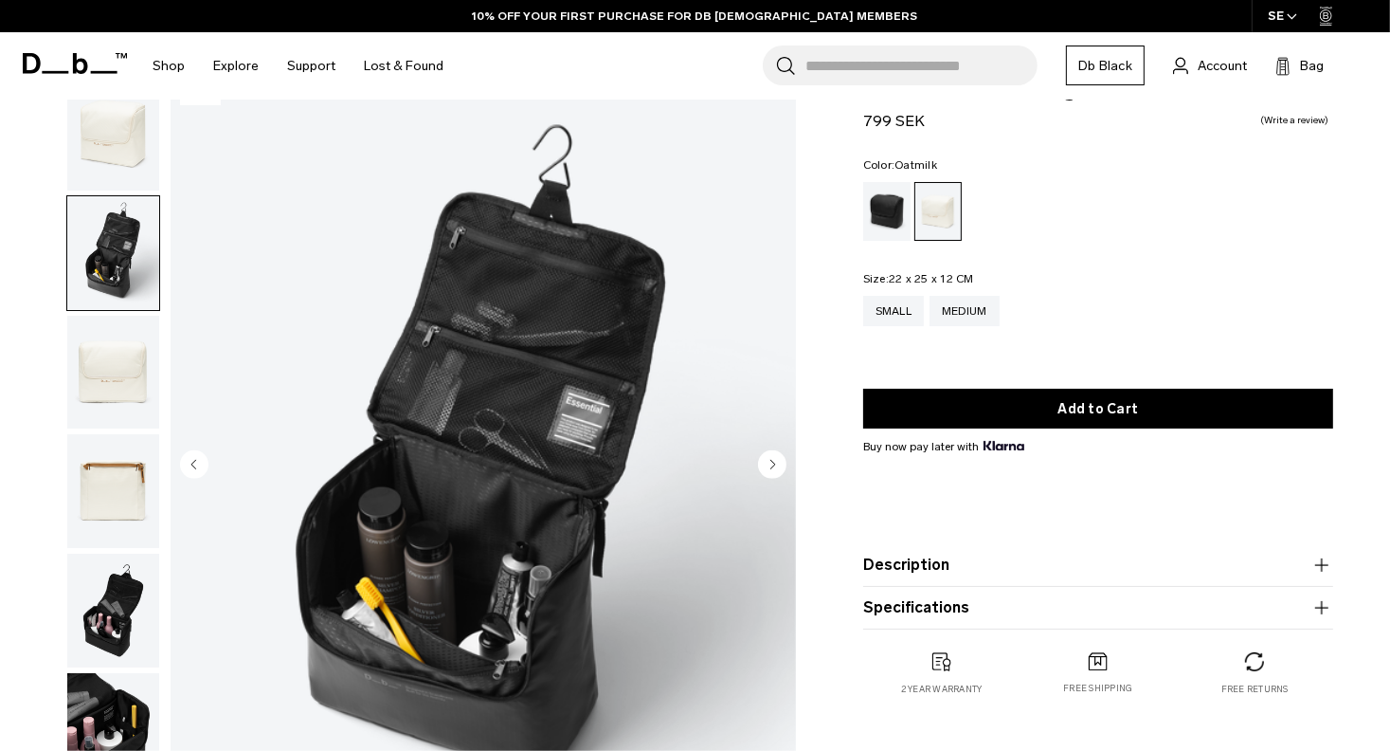
scroll to position [0, 0]
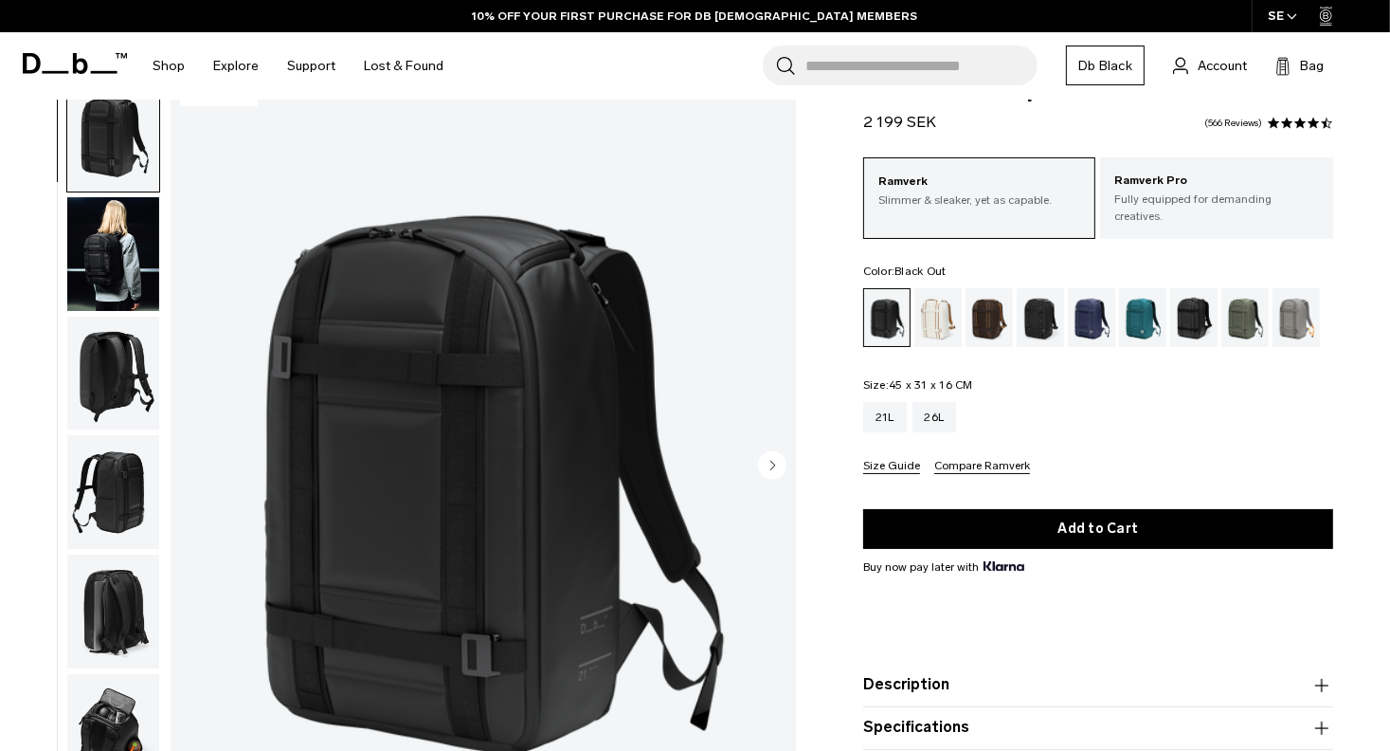
scroll to position [49, 0]
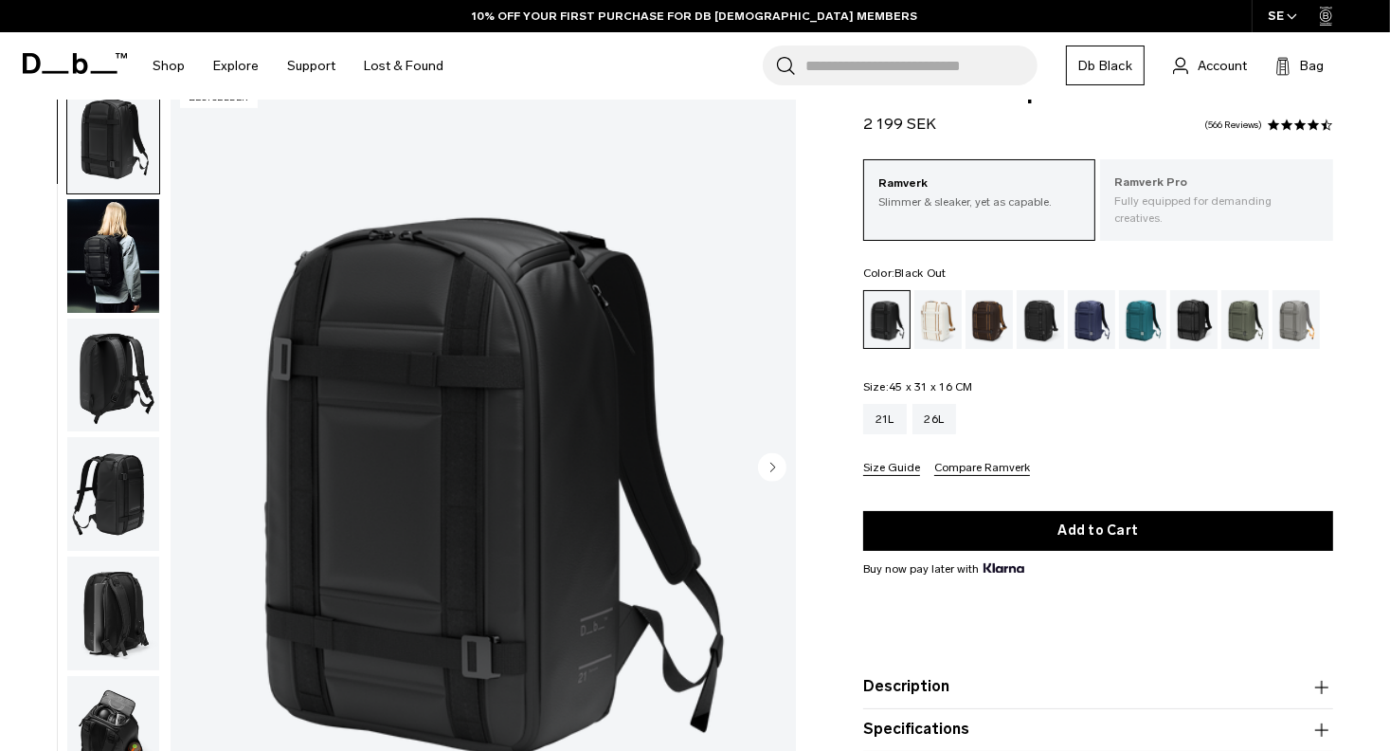
click at [1185, 182] on p "Ramverk Pro" at bounding box center [1217, 182] width 205 height 19
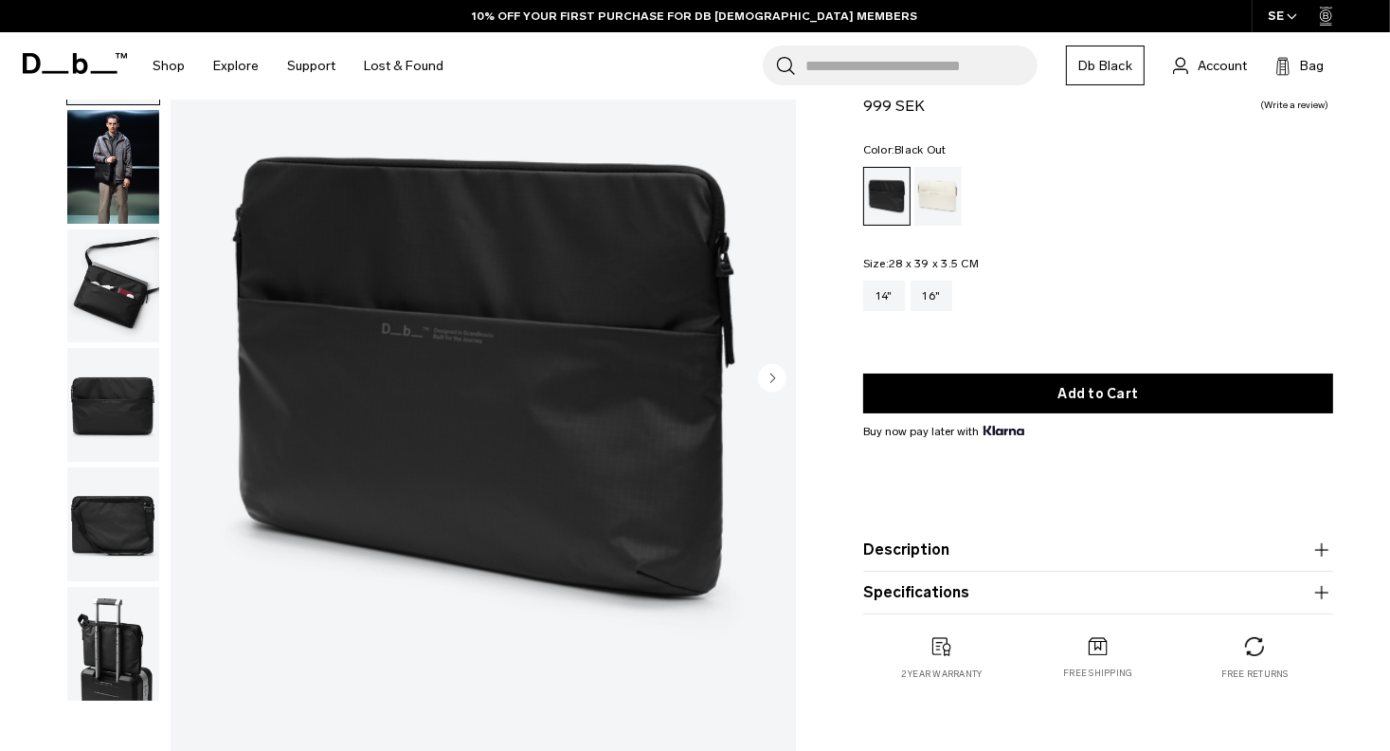
click at [121, 510] on img "button" at bounding box center [113, 524] width 92 height 114
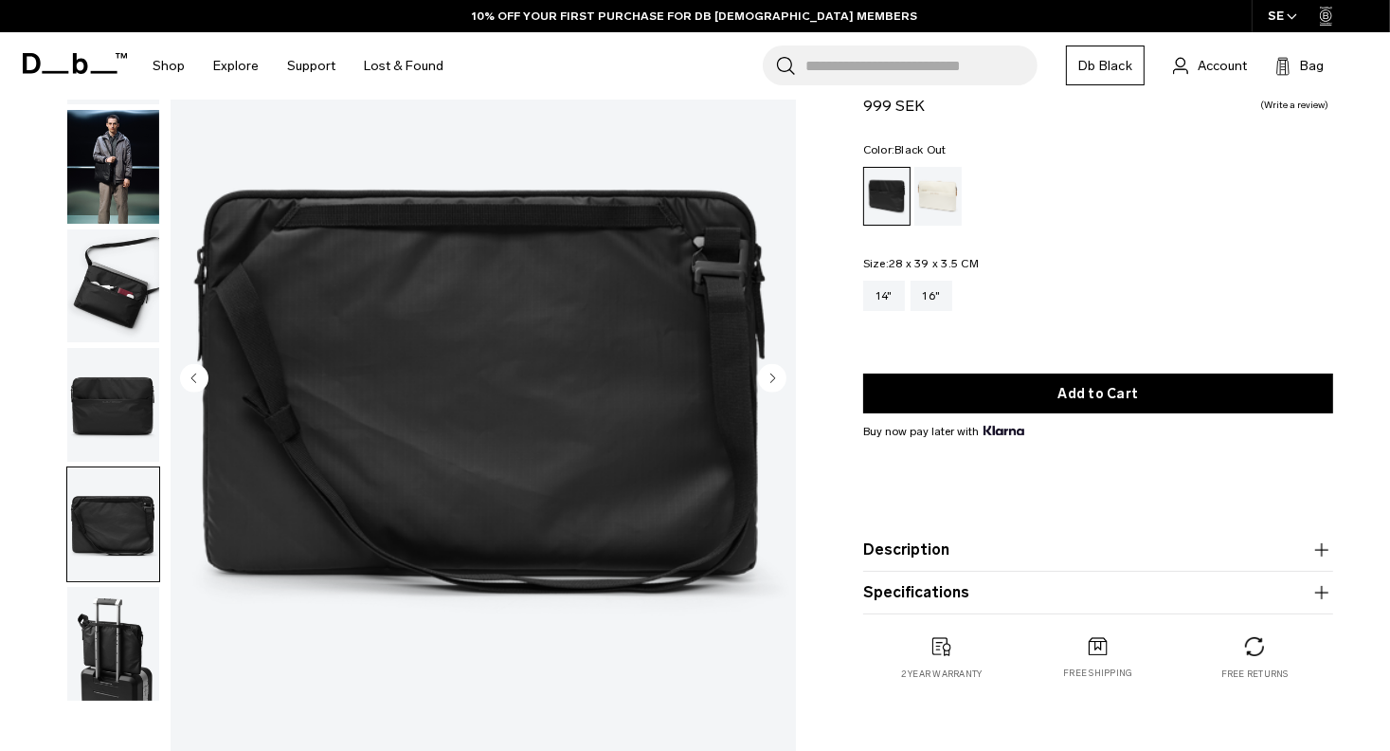
click at [120, 299] on img "button" at bounding box center [113, 286] width 92 height 114
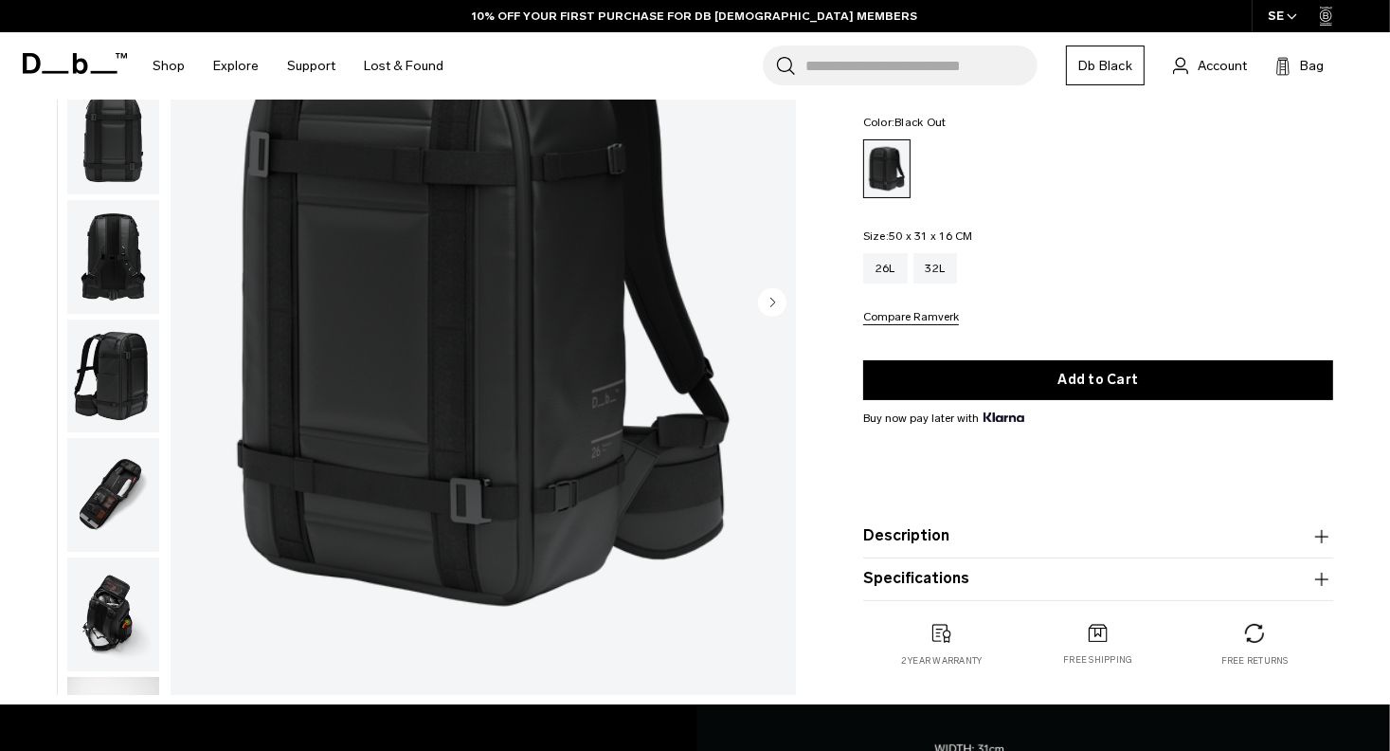
scroll to position [418, 0]
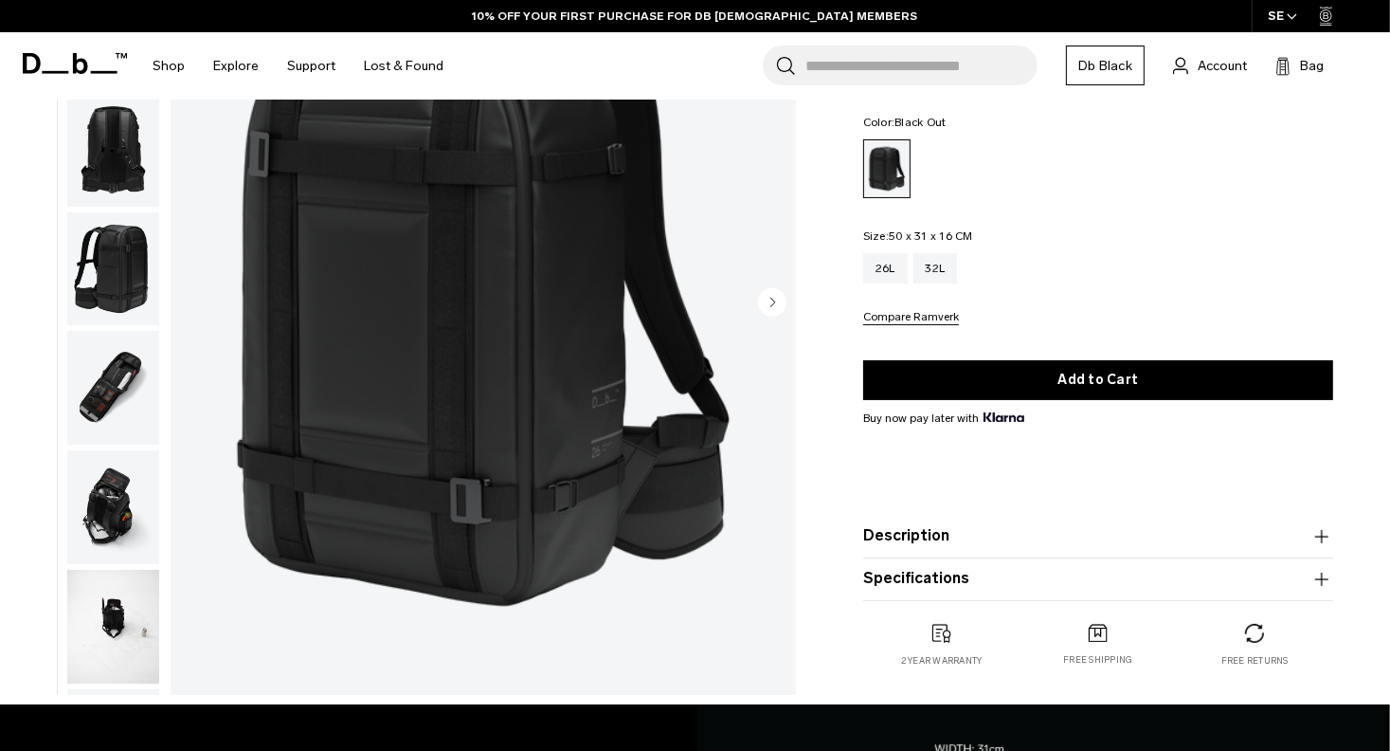
click at [115, 375] on img "button" at bounding box center [113, 388] width 92 height 114
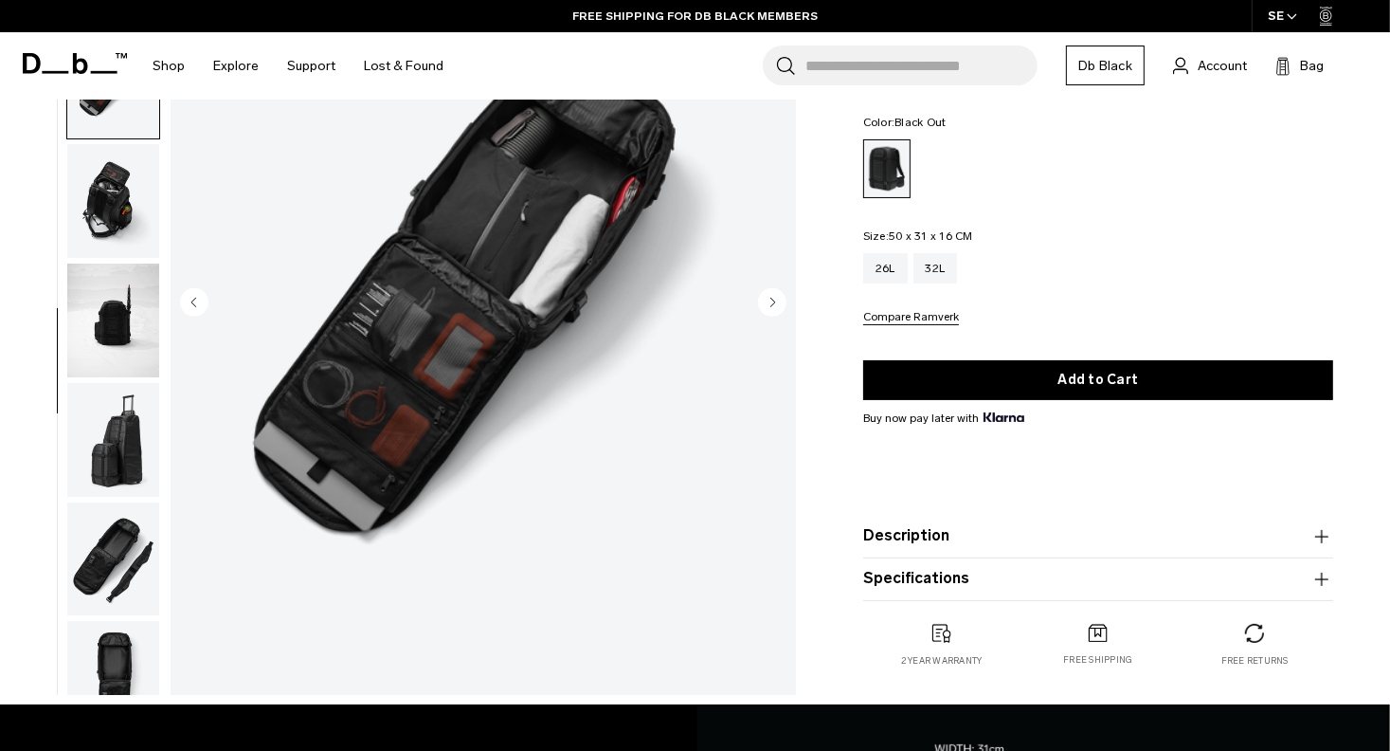
scroll to position [766, 0]
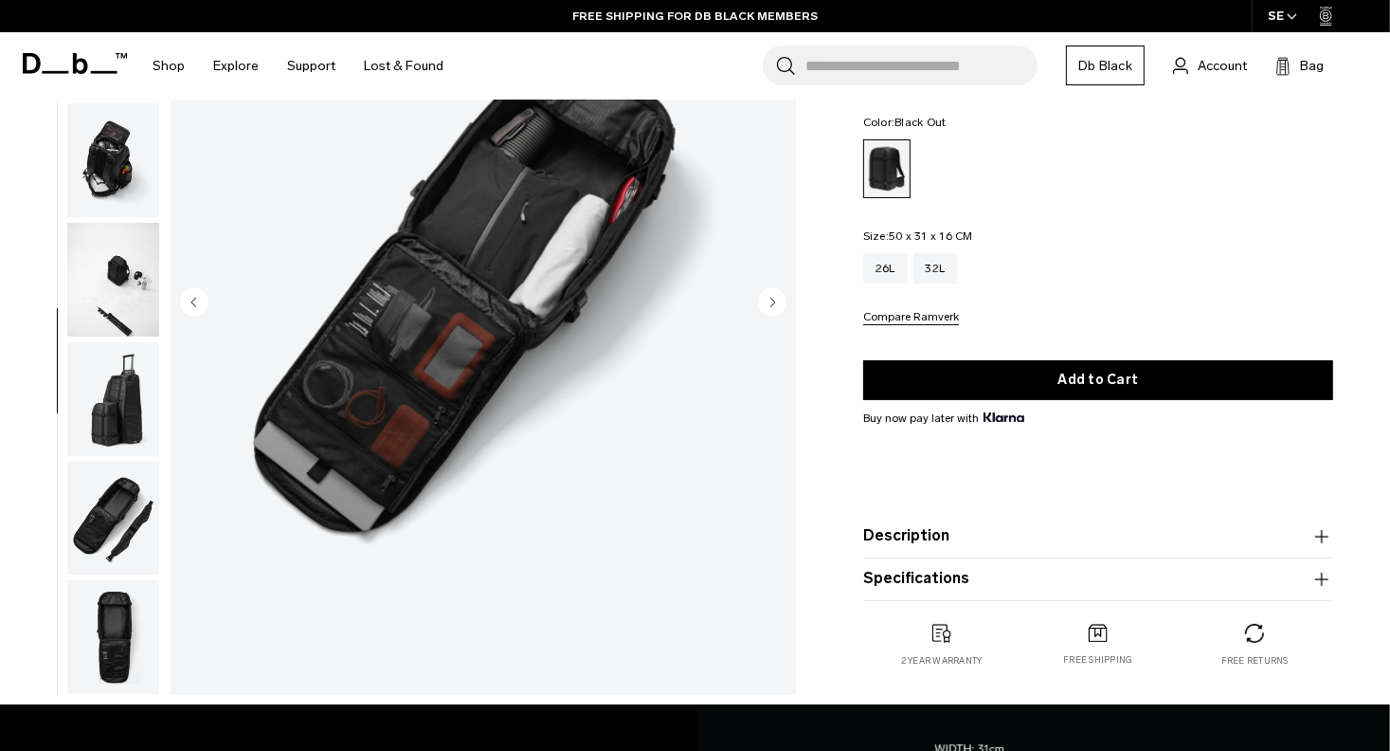
click at [128, 507] on img "button" at bounding box center [113, 519] width 92 height 114
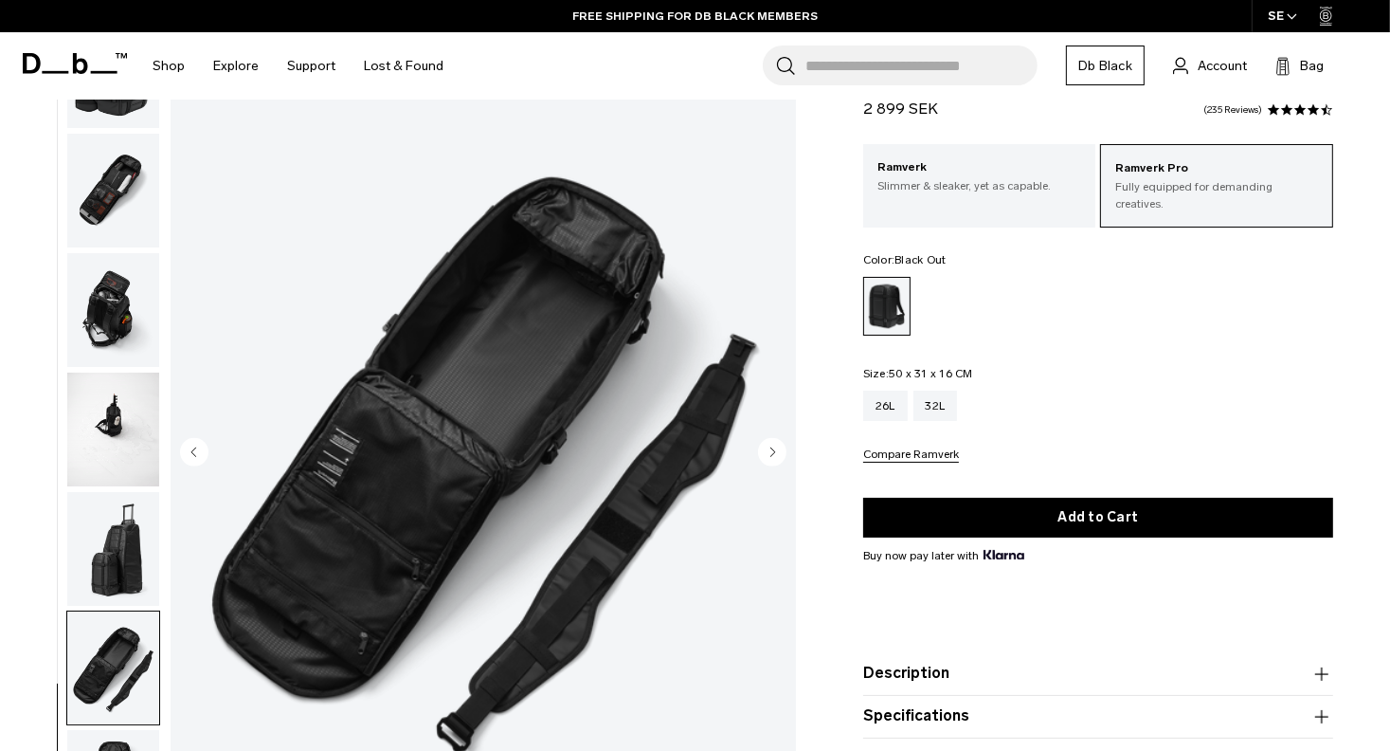
scroll to position [39, 0]
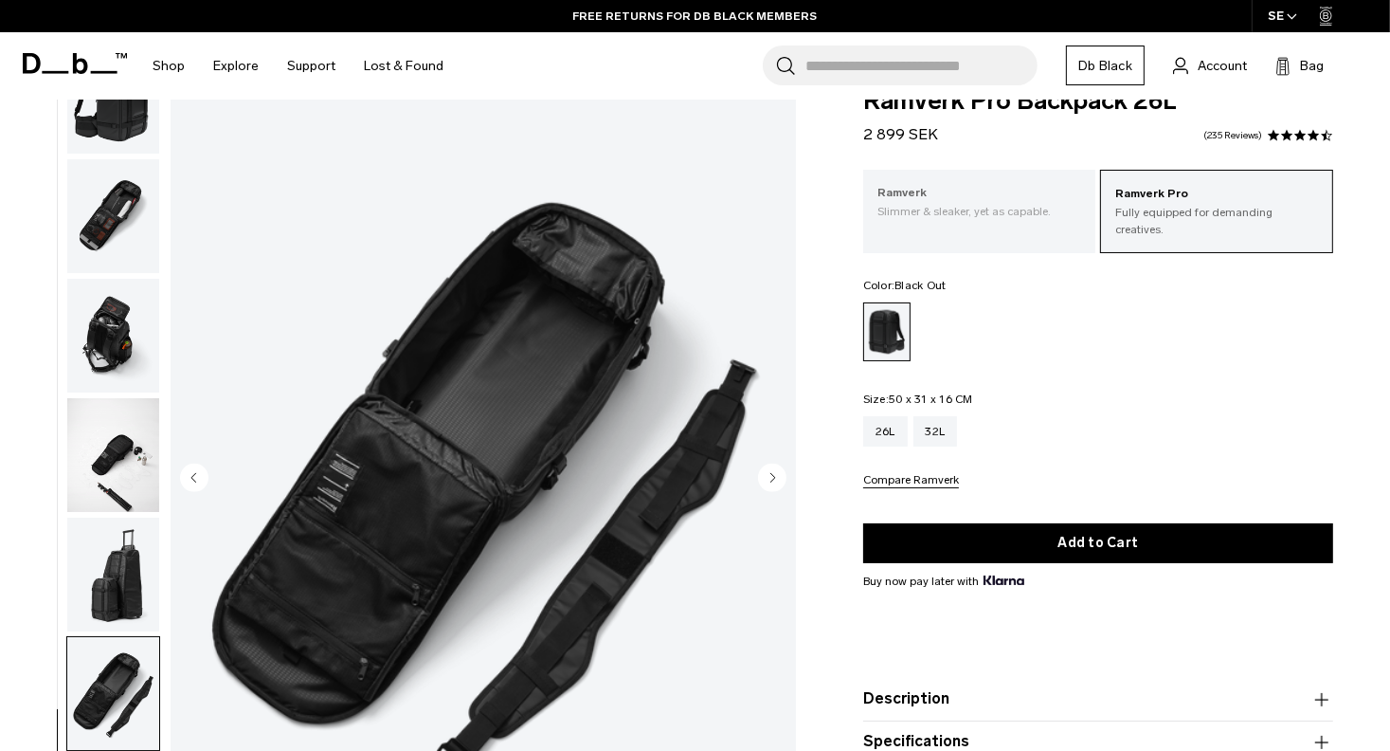
click at [938, 202] on p "Ramverk" at bounding box center [980, 193] width 205 height 19
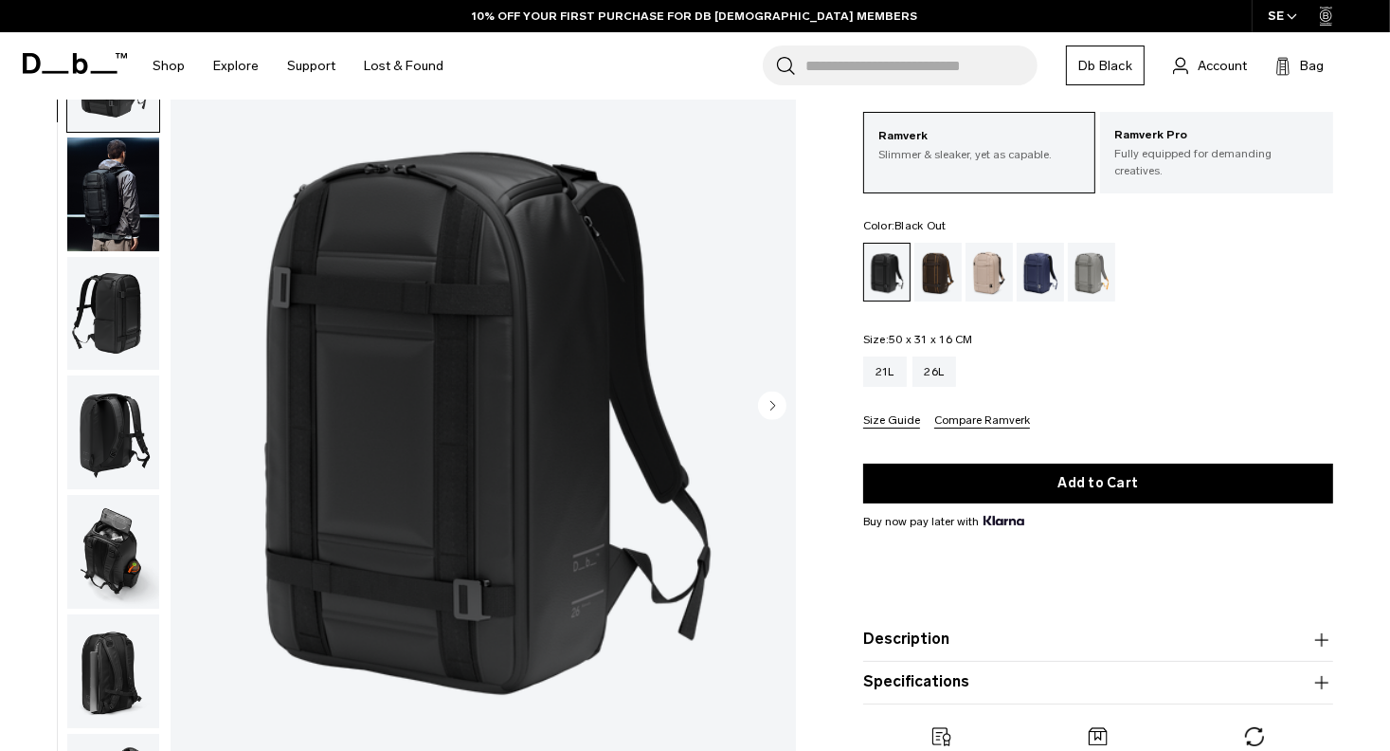
click at [771, 413] on circle "Next slide" at bounding box center [772, 405] width 28 height 28
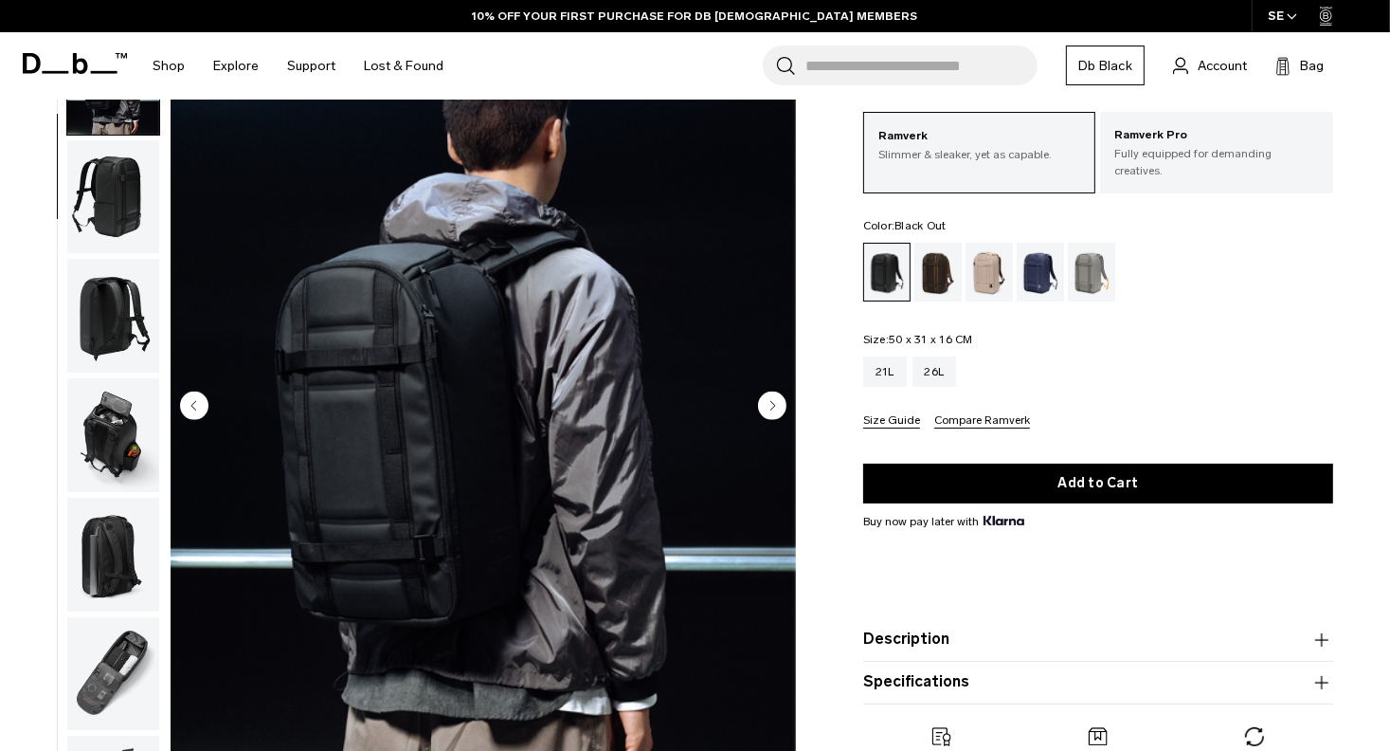
scroll to position [119, 0]
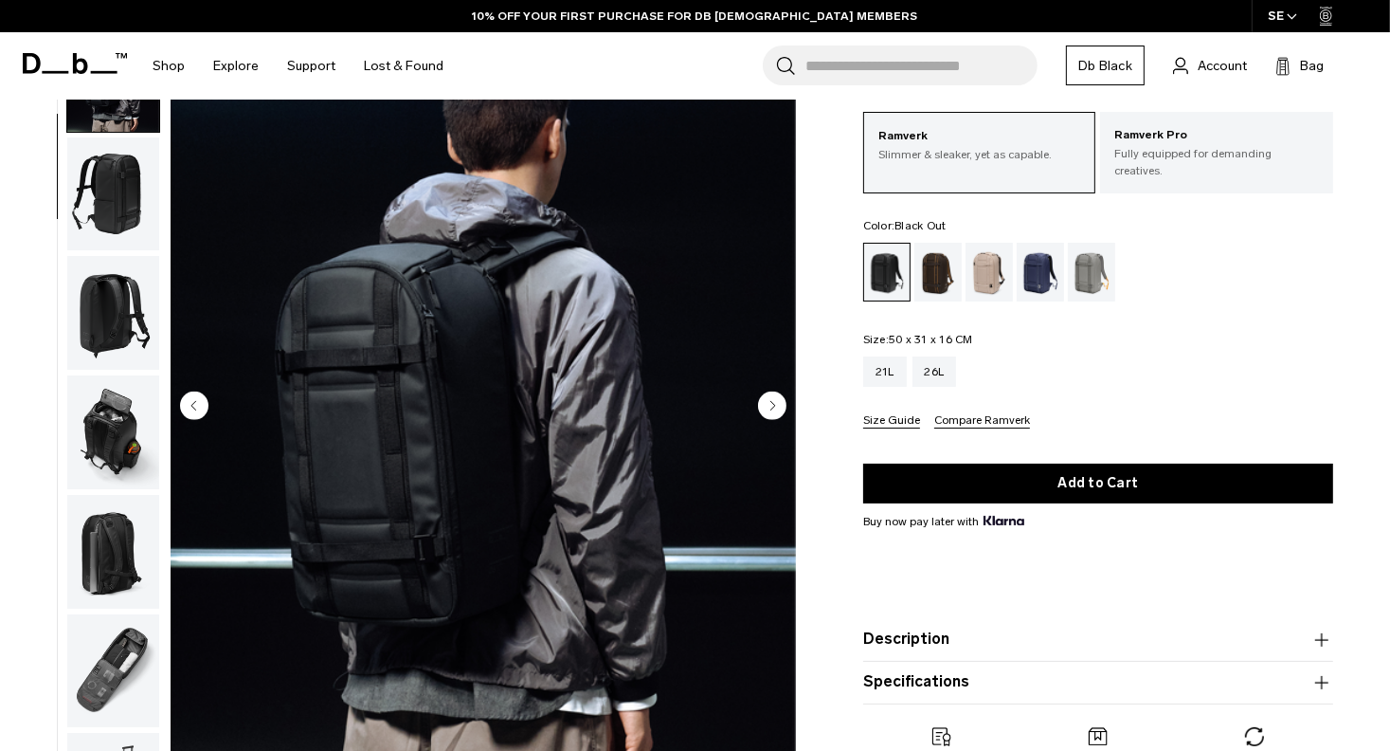
click at [771, 412] on circle "Next slide" at bounding box center [772, 405] width 28 height 28
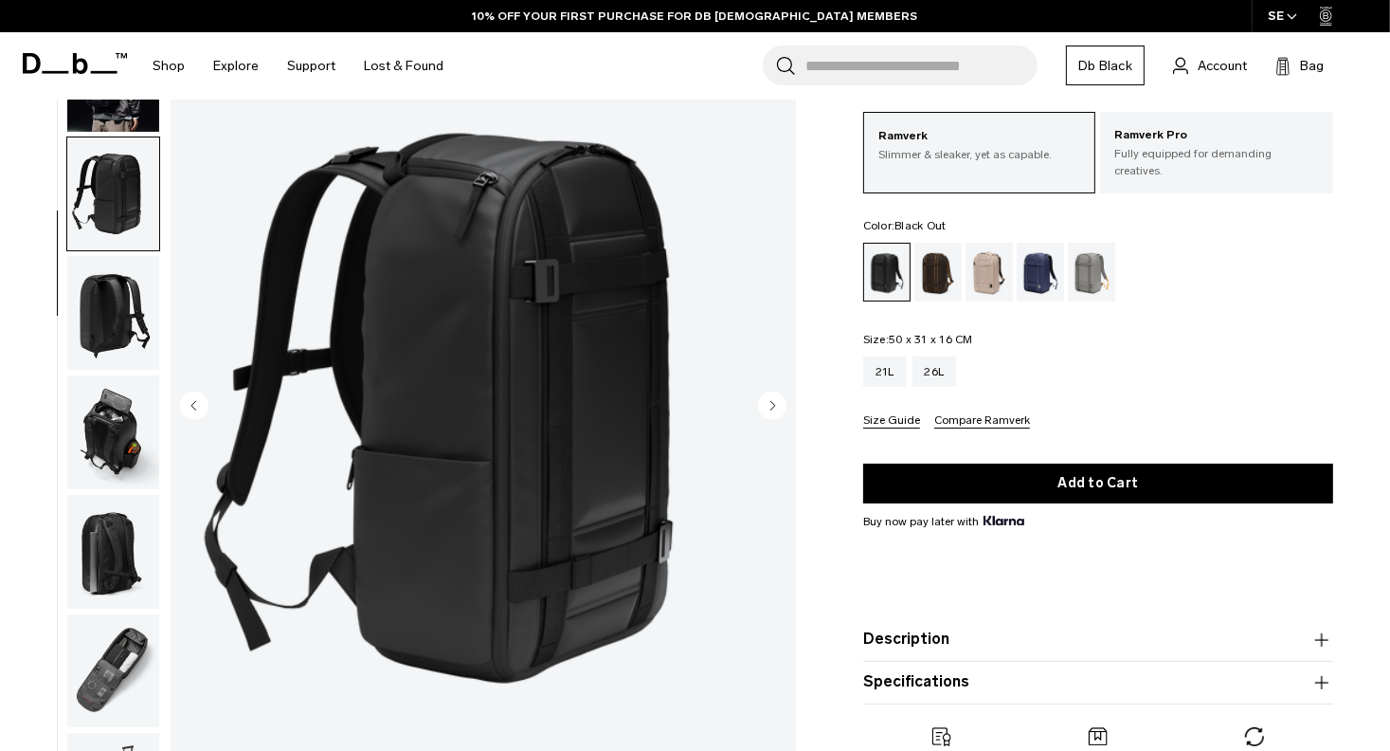
click at [771, 412] on circle "Next slide" at bounding box center [772, 405] width 28 height 28
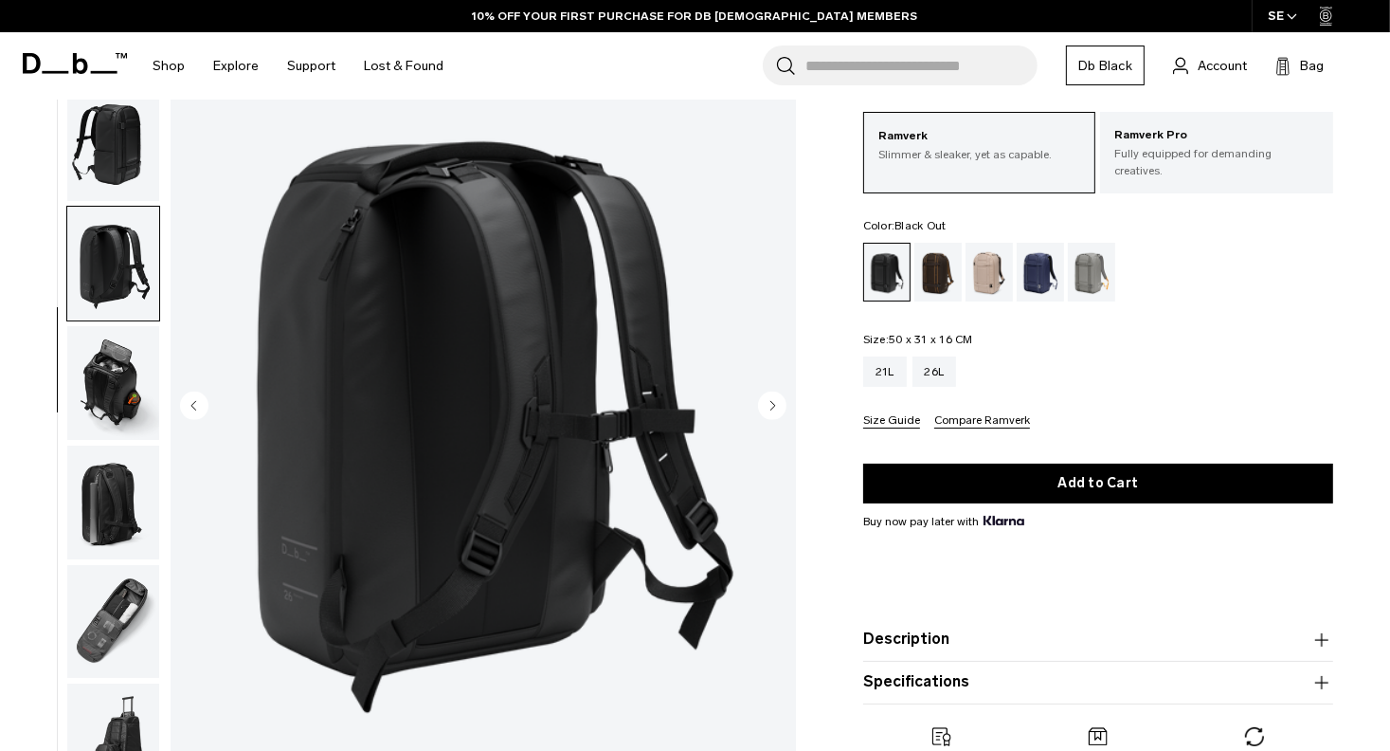
click at [771, 412] on circle "Next slide" at bounding box center [772, 405] width 28 height 28
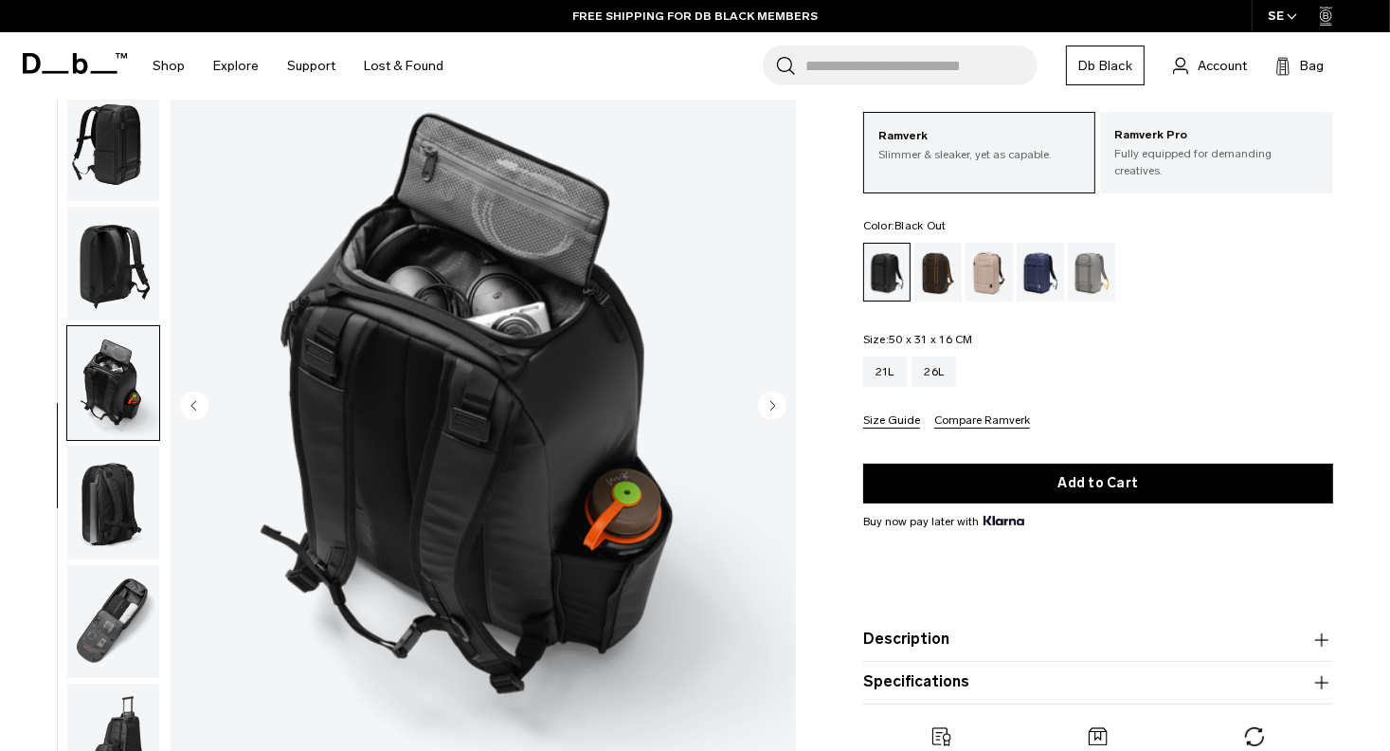
click at [771, 412] on circle "Next slide" at bounding box center [772, 405] width 28 height 28
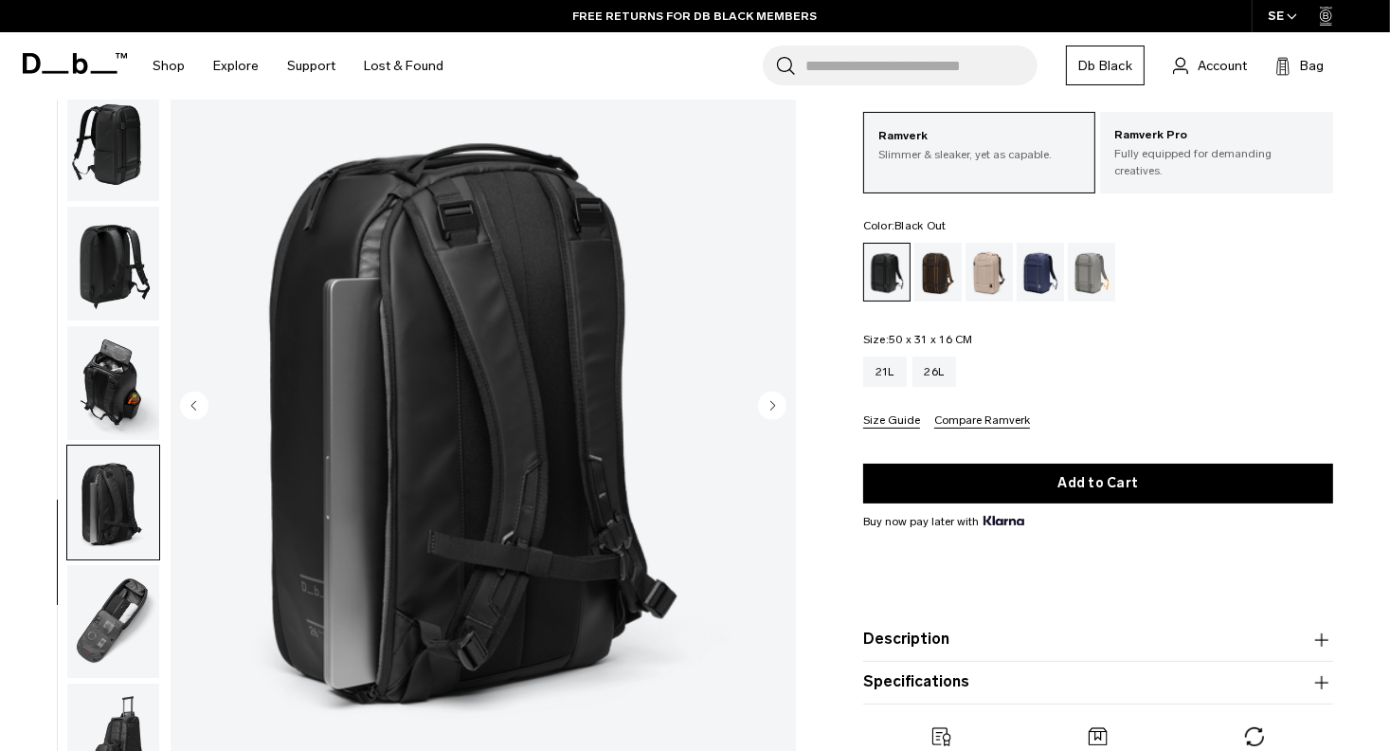
click at [771, 412] on circle "Next slide" at bounding box center [772, 405] width 28 height 28
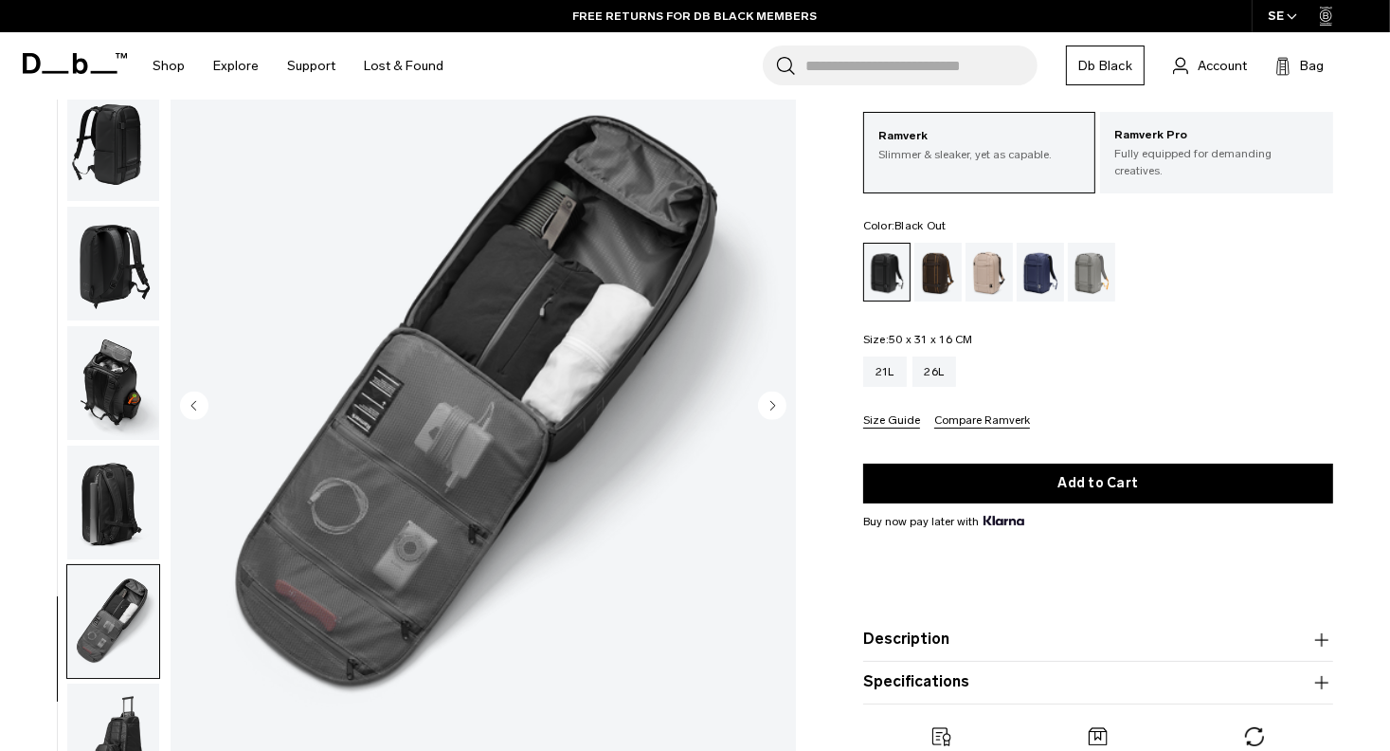
click at [771, 412] on circle "Next slide" at bounding box center [772, 405] width 28 height 28
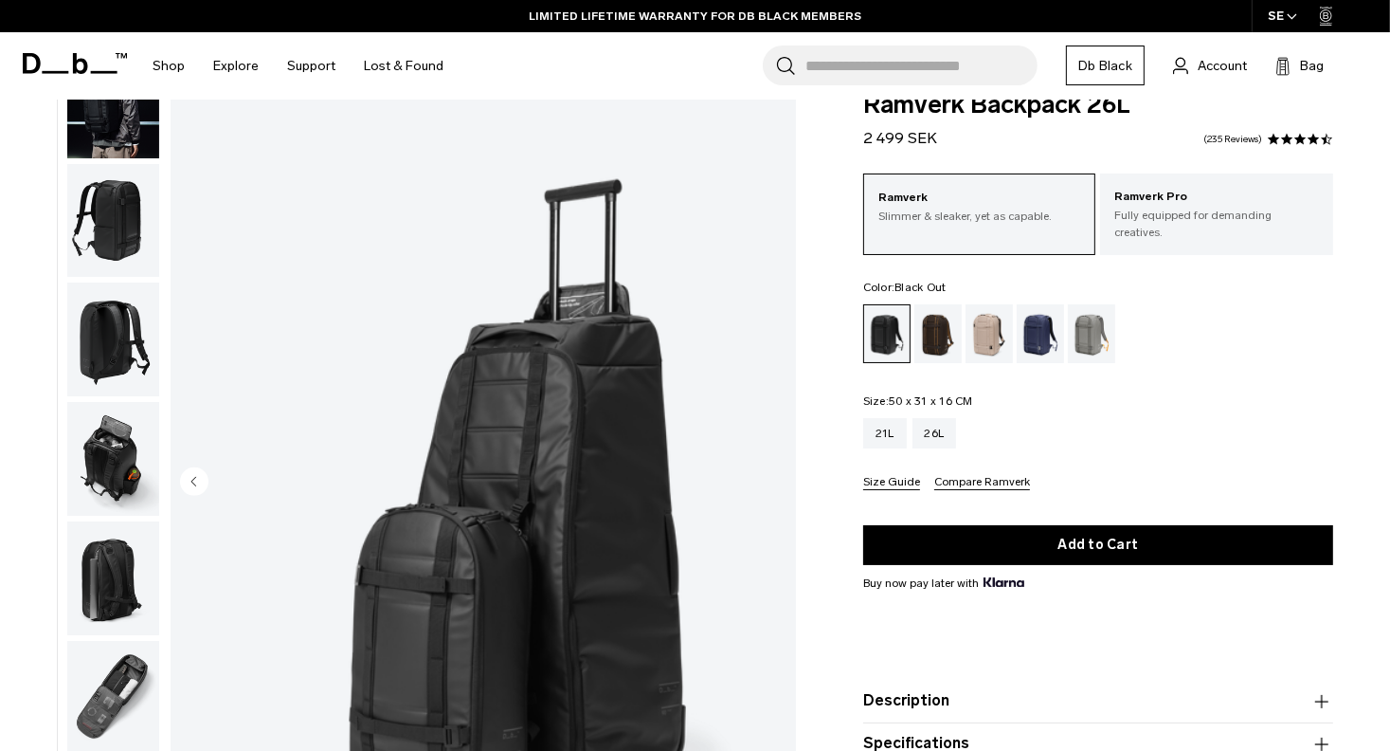
scroll to position [0, 0]
